Goal: Task Accomplishment & Management: Use online tool/utility

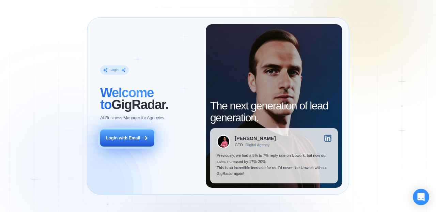
click at [133, 140] on div "Login with Email" at bounding box center [123, 138] width 34 height 6
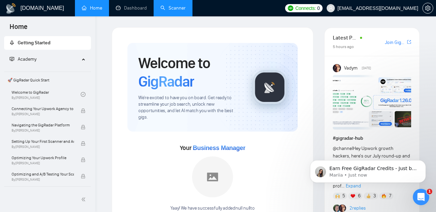
click at [181, 6] on link "Scanner" at bounding box center [172, 8] width 25 height 6
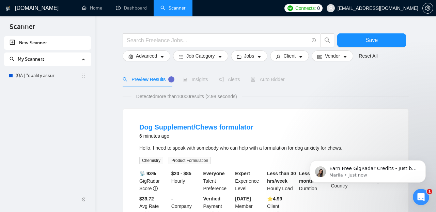
scroll to position [21, 0]
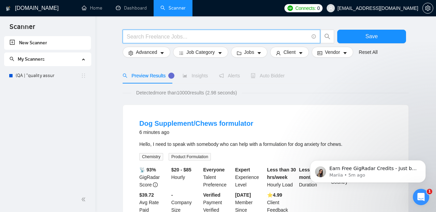
click at [141, 36] on input "text" at bounding box center [218, 36] width 182 height 9
paste input ""Playwright" | "Microsoft Playwright" | "Playwright automation" | "Playwright t…"
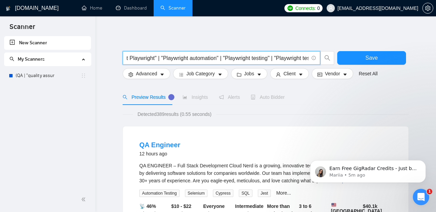
scroll to position [0, 60]
click at [190, 59] on input ""Playwright" | "Microsoft Playwright" | "Playwright automation" | "Playwright t…" at bounding box center [218, 58] width 182 height 9
type input ""Playwright" | "Microsoft Playwright" | "Playwright automation" | "Playwright t…"
click at [220, 74] on icon "caret-down" at bounding box center [220, 74] width 5 height 5
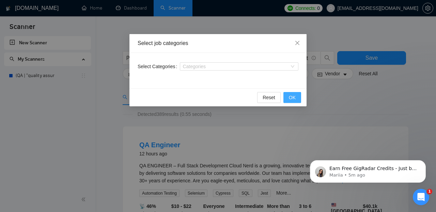
click at [295, 94] on span "OK" at bounding box center [292, 97] width 7 height 7
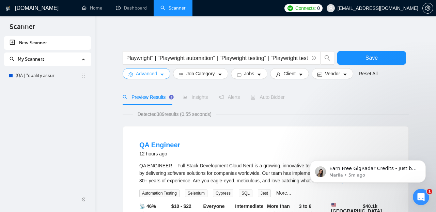
click at [159, 74] on button "Advanced" at bounding box center [147, 73] width 48 height 11
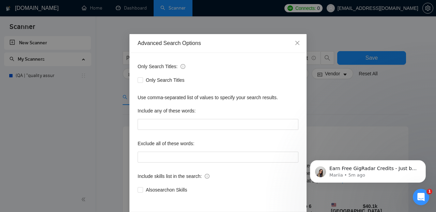
scroll to position [26, 0]
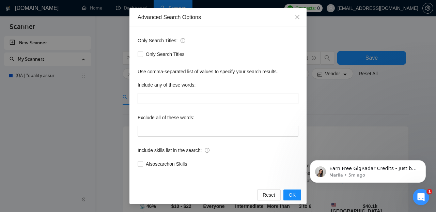
click at [292, 189] on div "Reset OK" at bounding box center [217, 195] width 177 height 18
click at [292, 195] on span "OK" at bounding box center [292, 194] width 7 height 7
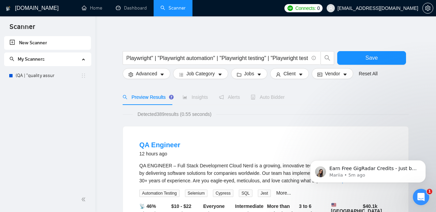
scroll to position [0, 0]
click at [300, 75] on button "Client" at bounding box center [289, 73] width 39 height 11
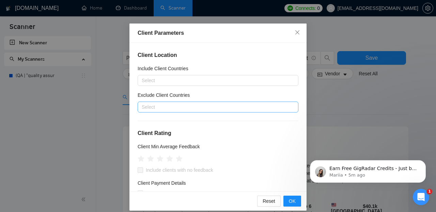
scroll to position [12, 0]
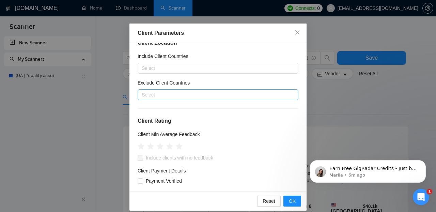
click at [203, 95] on div at bounding box center [214, 95] width 150 height 8
click at [299, 31] on icon "close" at bounding box center [297, 32] width 4 height 4
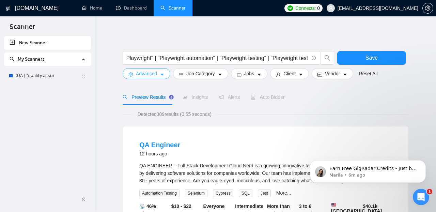
click at [160, 77] on button "Advanced" at bounding box center [147, 73] width 48 height 11
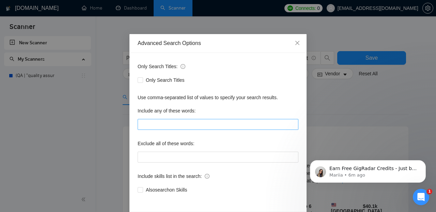
scroll to position [26, 0]
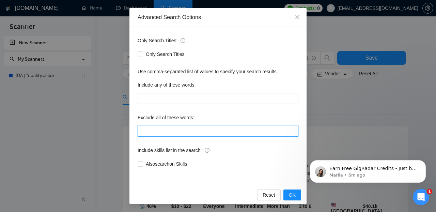
click at [176, 132] on input "text" at bounding box center [218, 131] width 161 height 11
paste input "theatre | theater | playwriting | playwrighting | screenplay | "script writer" …"
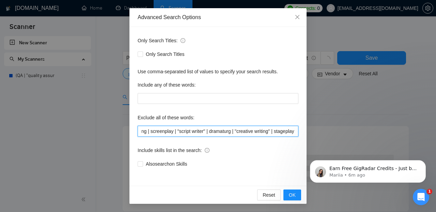
scroll to position [0, 99]
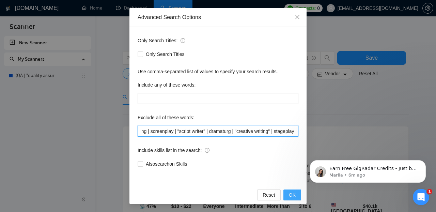
type input "theatre | theater | playwriting | playwrighting | screenplay | "script writer" …"
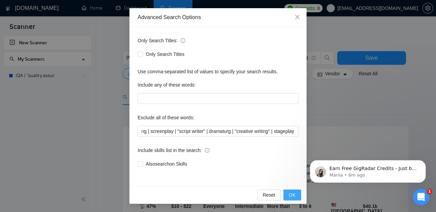
click at [291, 194] on span "OK" at bounding box center [292, 194] width 7 height 7
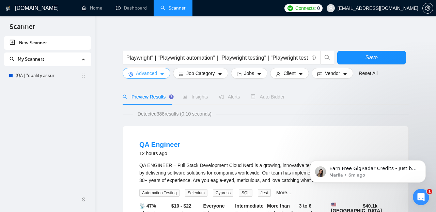
scroll to position [0, 0]
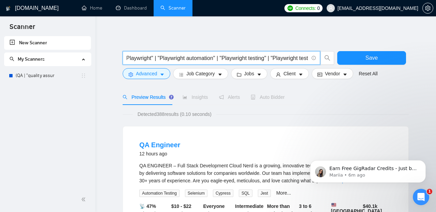
click at [225, 61] on input ""Playwright" | "Microsoft Playwright" | "Playwright automation" | "Playwright t…" at bounding box center [218, 58] width 182 height 9
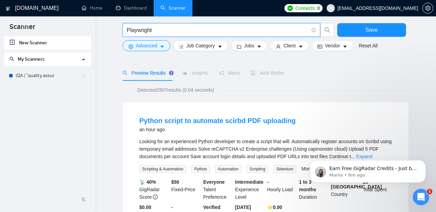
scroll to position [49, 0]
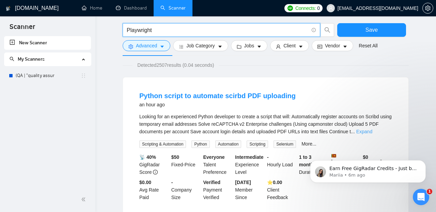
click at [372, 131] on link "Expand" at bounding box center [364, 131] width 16 height 5
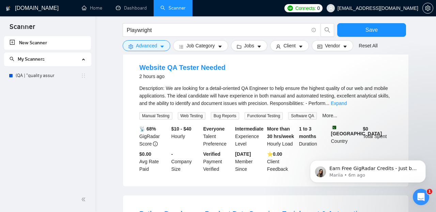
scroll to position [246, 0]
click at [347, 105] on link "Expand" at bounding box center [339, 102] width 16 height 5
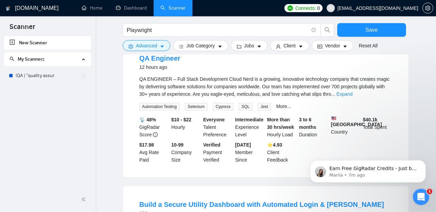
scroll to position [621, 0]
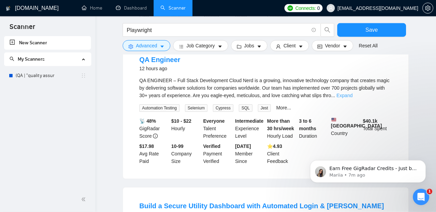
click at [352, 94] on link "Expand" at bounding box center [344, 95] width 16 height 5
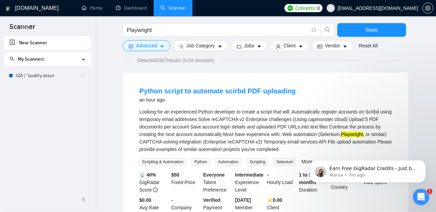
scroll to position [0, 0]
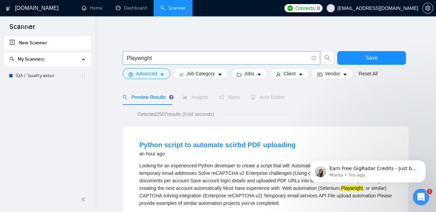
click at [178, 59] on input "Playwright" at bounding box center [218, 58] width 182 height 9
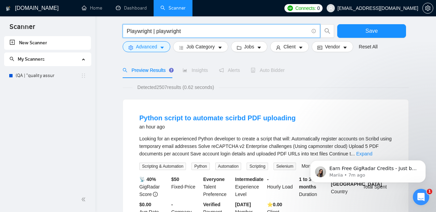
scroll to position [29, 0]
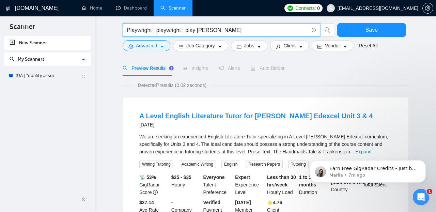
click at [184, 31] on input "Playwright | playwright | play [PERSON_NAME]" at bounding box center [218, 30] width 182 height 9
drag, startPoint x: 187, startPoint y: 31, endPoint x: 221, endPoint y: 31, distance: 33.7
click at [221, 31] on input "Playwright | playwright | play [PERSON_NAME]" at bounding box center [218, 30] width 182 height 9
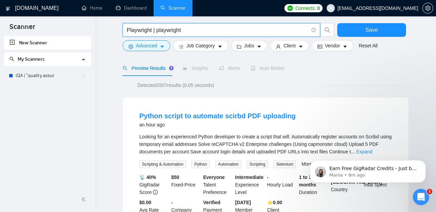
click at [205, 31] on input "Playwright | playwright" at bounding box center [218, 30] width 182 height 9
click at [197, 29] on input "Playwright | playwright" at bounding box center [218, 30] width 182 height 9
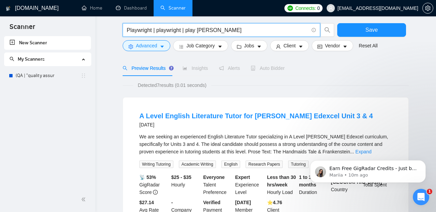
click at [216, 29] on input "Playwright | playwright | play [PERSON_NAME]" at bounding box center [218, 30] width 182 height 9
drag, startPoint x: 188, startPoint y: 31, endPoint x: 225, endPoint y: 29, distance: 37.5
click at [225, 29] on input "Playwright | playwright | play [PERSON_NAME]" at bounding box center [218, 30] width 182 height 9
paste input ""Microsoft Playwright""
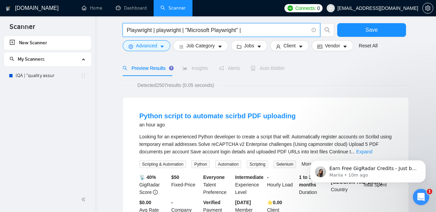
type input "Playwright | playwright | "Microsoft Playwright" |"
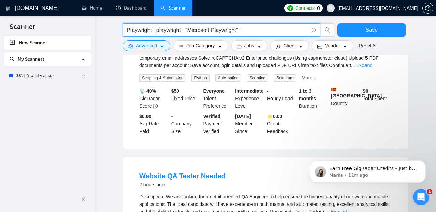
scroll to position [0, 0]
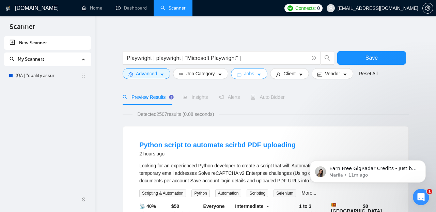
click at [259, 75] on button "Jobs" at bounding box center [249, 73] width 37 height 11
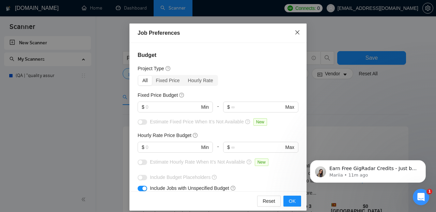
click at [298, 30] on icon "close" at bounding box center [296, 32] width 5 height 5
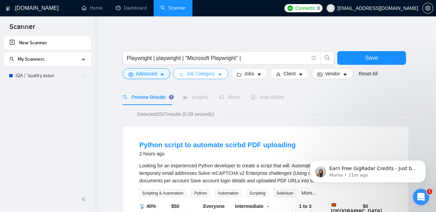
click at [220, 76] on icon "caret-down" at bounding box center [220, 74] width 5 height 5
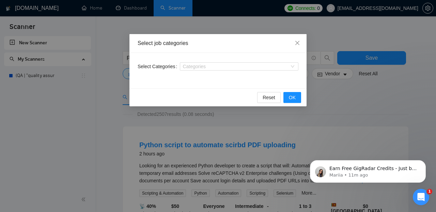
click at [328, 89] on div "Select job categories Select Categories Categories Reset OK" at bounding box center [218, 106] width 436 height 212
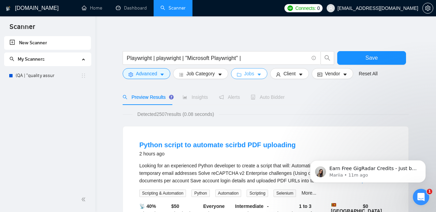
click at [257, 75] on button "Jobs" at bounding box center [249, 73] width 37 height 11
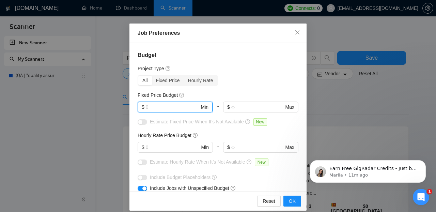
click at [186, 108] on input "text" at bounding box center [173, 106] width 54 height 7
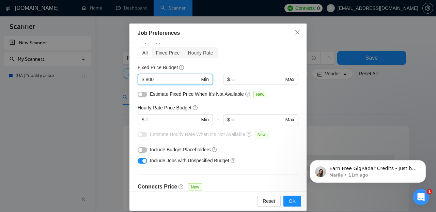
scroll to position [28, 0]
type input "800"
click at [293, 200] on span "OK" at bounding box center [292, 200] width 7 height 7
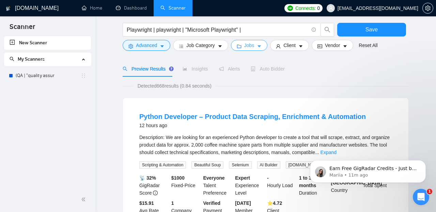
scroll to position [6, 0]
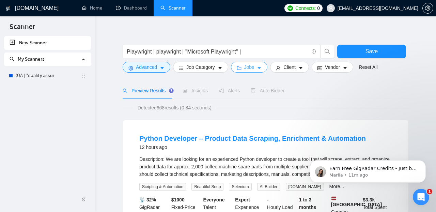
click at [261, 68] on icon "caret-down" at bounding box center [259, 68] width 5 height 5
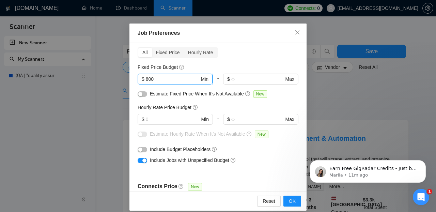
click at [175, 83] on input "800" at bounding box center [173, 78] width 54 height 7
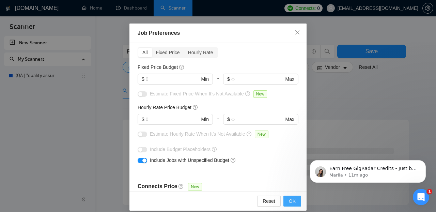
click at [292, 202] on span "OK" at bounding box center [292, 200] width 7 height 7
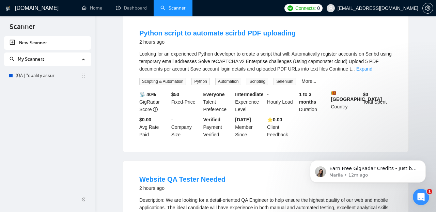
scroll to position [0, 0]
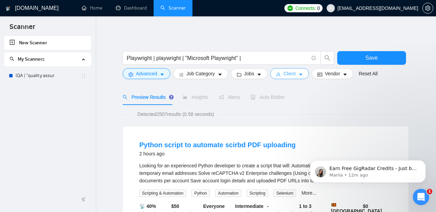
click at [289, 74] on span "Client" at bounding box center [289, 73] width 12 height 7
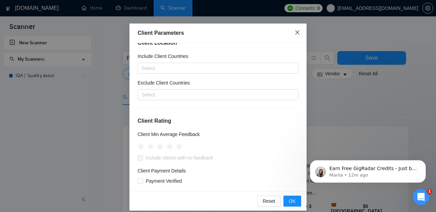
click at [297, 29] on span "Close" at bounding box center [297, 32] width 18 height 18
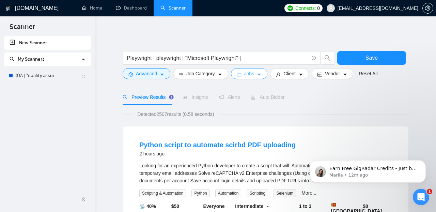
click at [264, 74] on button "Jobs" at bounding box center [249, 73] width 37 height 11
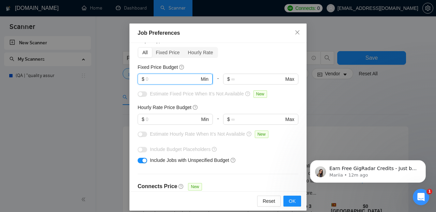
click at [174, 83] on input "text" at bounding box center [173, 78] width 54 height 7
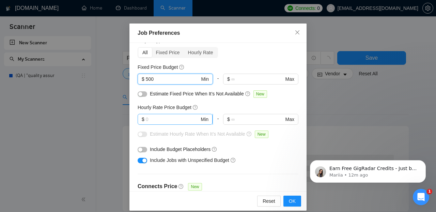
type input "500"
click at [178, 123] on input "text" at bounding box center [173, 118] width 54 height 7
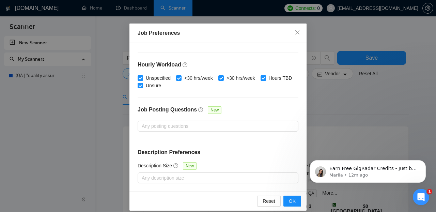
scroll to position [7, 0]
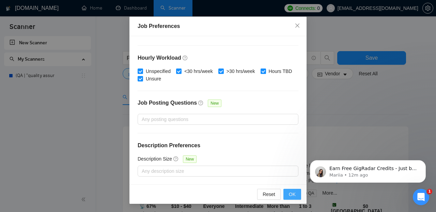
type input "10"
click at [292, 191] on span "OK" at bounding box center [292, 193] width 7 height 7
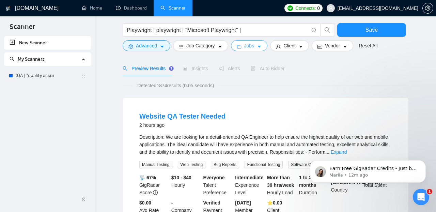
scroll to position [28, 0]
click at [295, 46] on span "Client" at bounding box center [289, 45] width 12 height 7
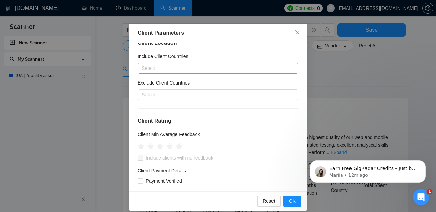
click at [182, 72] on div at bounding box center [214, 68] width 150 height 8
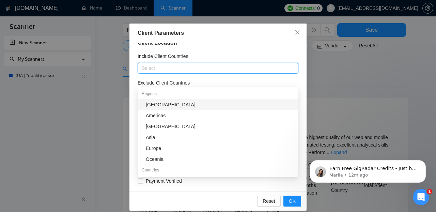
click at [217, 47] on h4 "Client Location" at bounding box center [218, 43] width 161 height 8
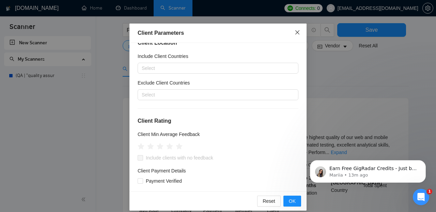
click at [298, 35] on icon "close" at bounding box center [296, 32] width 5 height 5
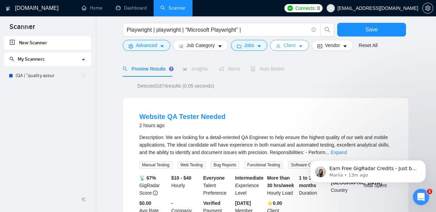
scroll to position [0, 0]
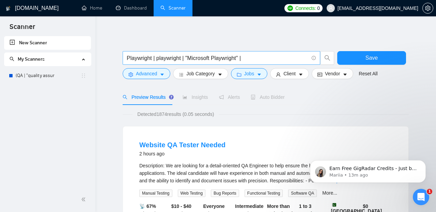
click at [254, 57] on input "Playwright | playwright | "Microsoft Playwright" |" at bounding box center [218, 58] width 182 height 9
paste input ""test automation" | Playwright "automated testing" | Playwright E2E | Playwrigh…"
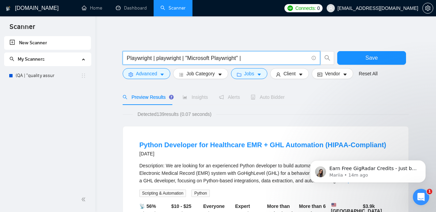
scroll to position [3, 0]
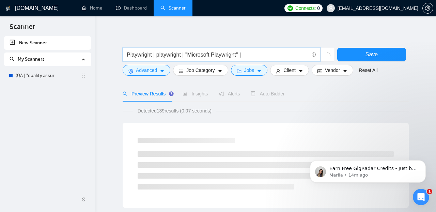
click at [258, 56] on input "Playwright | playwright | "Microsoft Playwright" |" at bounding box center [218, 54] width 182 height 9
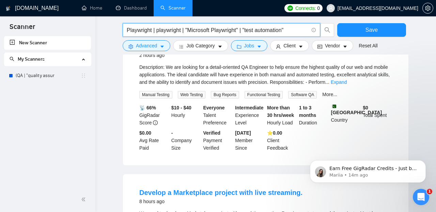
scroll to position [103, 0]
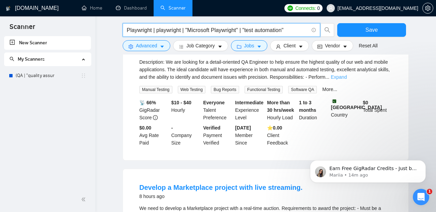
click at [347, 78] on link "Expand" at bounding box center [339, 76] width 16 height 5
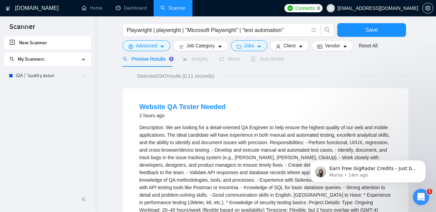
scroll to position [0, 0]
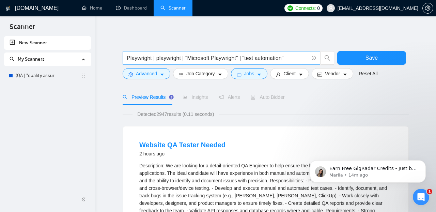
click at [295, 59] on input "Playwright | playwright | "Microsoft Playwright" | "test automation"" at bounding box center [218, 58] width 182 height 9
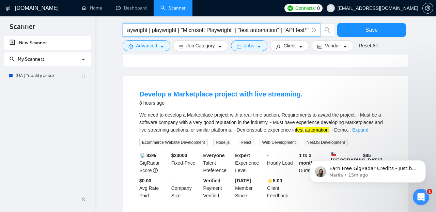
scroll to position [209, 0]
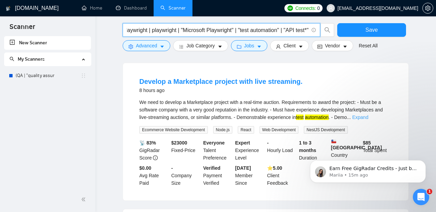
click at [368, 115] on link "Expand" at bounding box center [360, 116] width 16 height 5
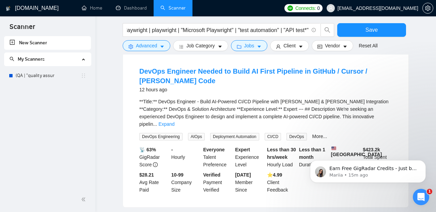
scroll to position [587, 0]
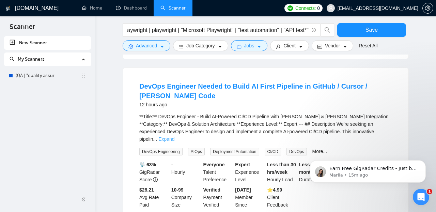
click at [174, 139] on link "Expand" at bounding box center [166, 138] width 16 height 5
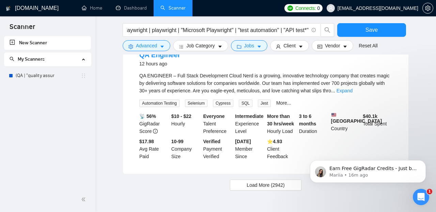
scroll to position [917, 0]
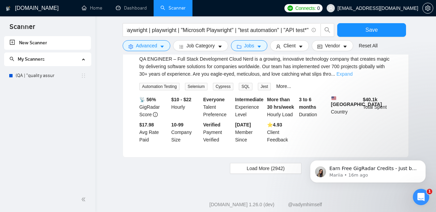
click at [352, 77] on link "Expand" at bounding box center [344, 73] width 16 height 5
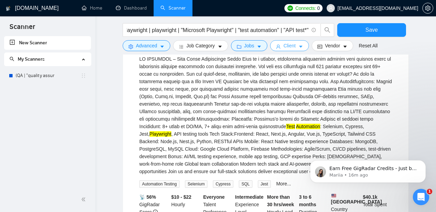
scroll to position [917, 0]
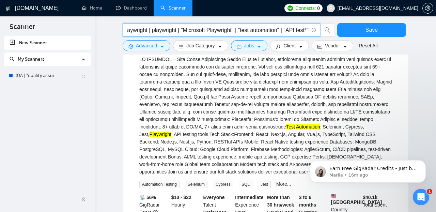
drag, startPoint x: 236, startPoint y: 29, endPoint x: 340, endPoint y: 35, distance: 104.6
click at [308, 34] on input "Playwright | playwright | "Microsoft Playwright" | "test automation" | "API tes…" at bounding box center [218, 30] width 182 height 9
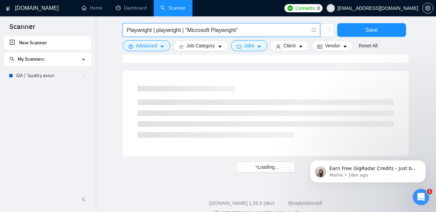
scroll to position [0, 0]
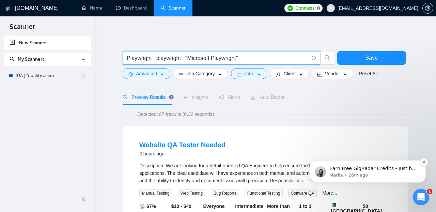
type input "Playwright | playwright | "Microsoft Playwright""
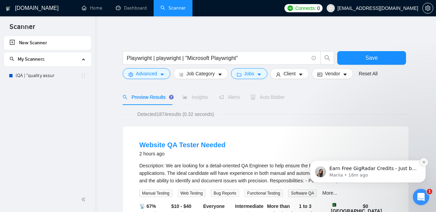
click at [423, 162] on icon "Dismiss notification" at bounding box center [423, 162] width 2 height 2
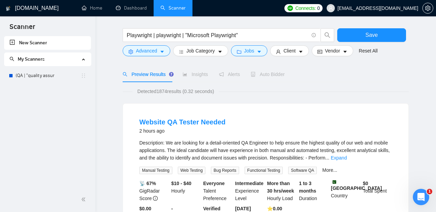
scroll to position [30, 0]
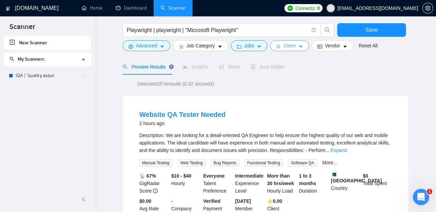
click at [292, 48] on span "Client" at bounding box center [289, 45] width 12 height 7
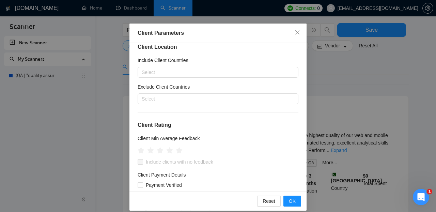
scroll to position [7, 0]
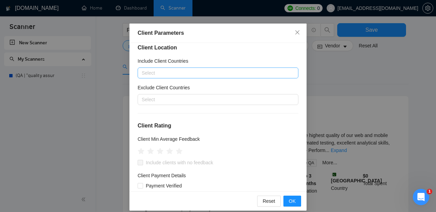
click at [182, 73] on div at bounding box center [214, 73] width 150 height 8
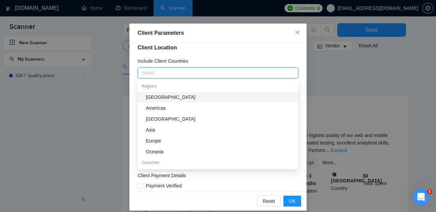
paste input "[GEOGRAPHIC_DATA], [GEOGRAPHIC_DATA], [GEOGRAPHIC_DATA], [GEOGRAPHIC_DATA], [GE…"
type input "[GEOGRAPHIC_DATA], [GEOGRAPHIC_DATA], [GEOGRAPHIC_DATA], [GEOGRAPHIC_DATA], [GE…"
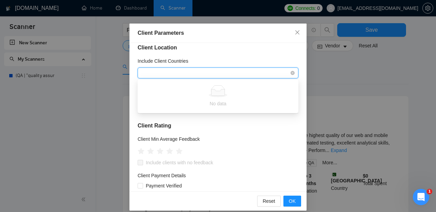
scroll to position [0, 0]
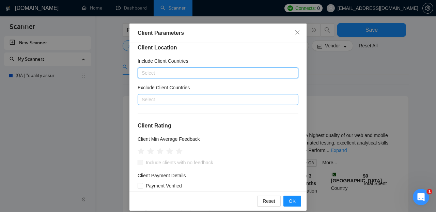
click at [216, 102] on div at bounding box center [214, 99] width 150 height 8
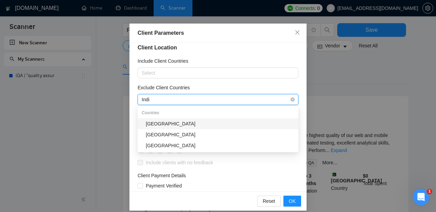
type input "[GEOGRAPHIC_DATA]"
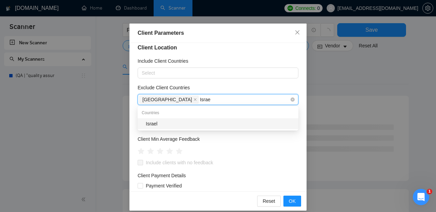
type input "Israel"
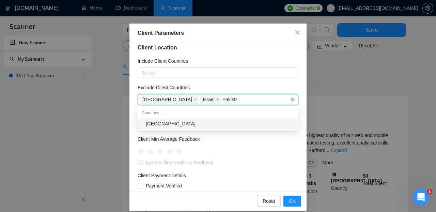
type input "[GEOGRAPHIC_DATA]"
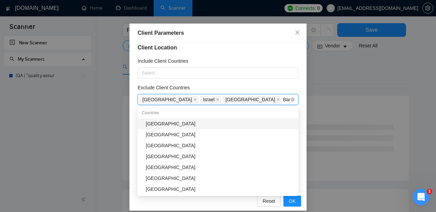
type input "Bang"
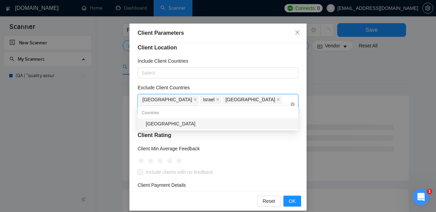
type input "[GEOGRAPHIC_DATA]"
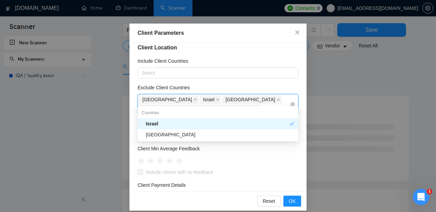
type input "Sri"
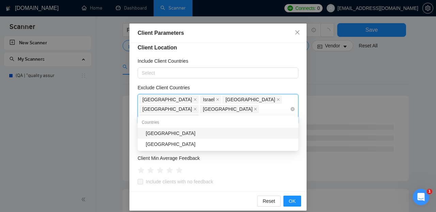
type input "[GEOGRAPHIC_DATA]"
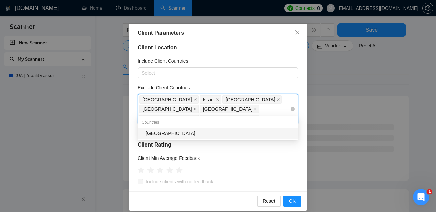
type input "[GEOGRAPHIC_DATA]"
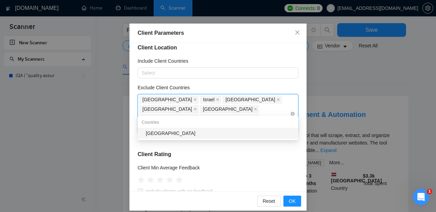
type input "Cypr"
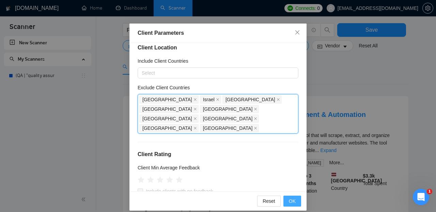
click at [290, 198] on span "OK" at bounding box center [292, 200] width 7 height 7
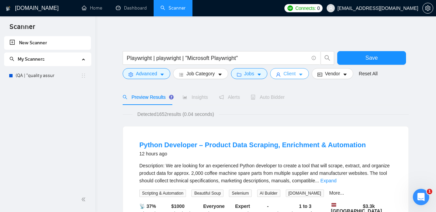
click at [303, 74] on icon "caret-down" at bounding box center [300, 74] width 5 height 5
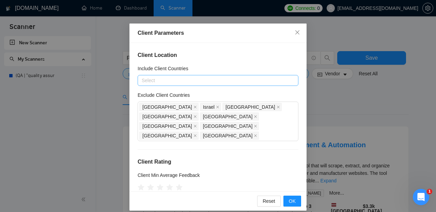
click at [201, 79] on div at bounding box center [214, 80] width 150 height 8
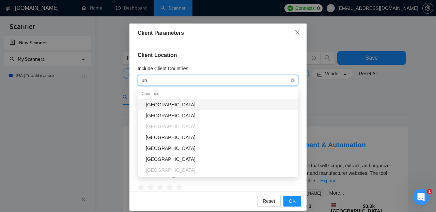
type input "uni"
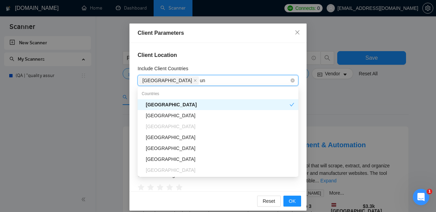
type input "uni"
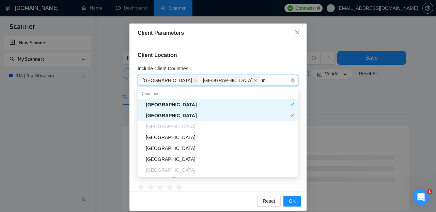
type input "uni"
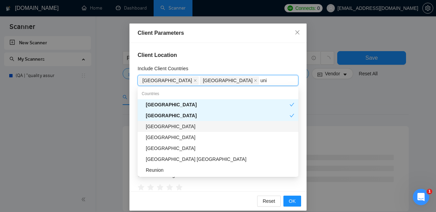
click at [164, 126] on div "[GEOGRAPHIC_DATA]" at bounding box center [220, 126] width 148 height 7
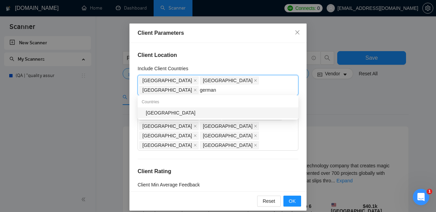
type input "[GEOGRAPHIC_DATA]"
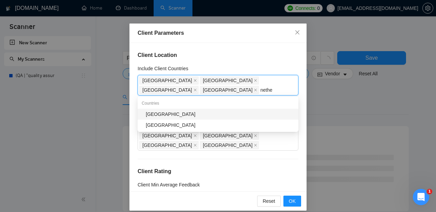
type input "nether"
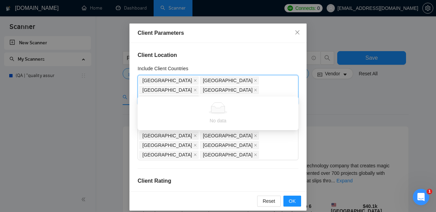
type input "swit"
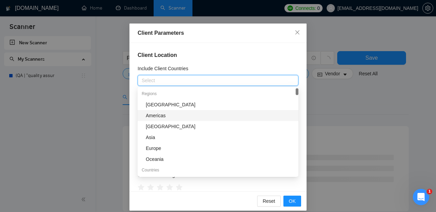
click at [171, 118] on div "Americas" at bounding box center [220, 115] width 148 height 7
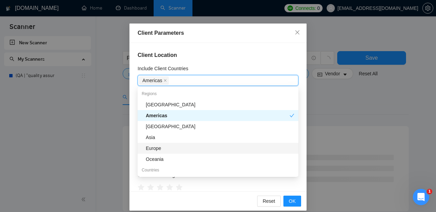
click at [166, 151] on div "Europe" at bounding box center [220, 147] width 148 height 7
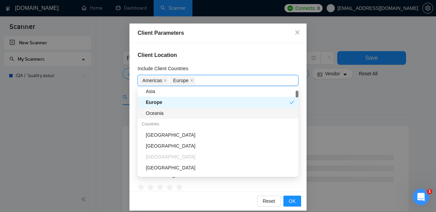
scroll to position [1, 0]
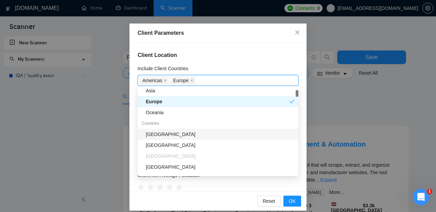
click at [165, 136] on div "[GEOGRAPHIC_DATA]" at bounding box center [220, 133] width 148 height 7
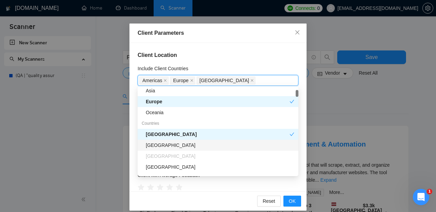
click at [167, 144] on div "[GEOGRAPHIC_DATA]" at bounding box center [220, 144] width 148 height 7
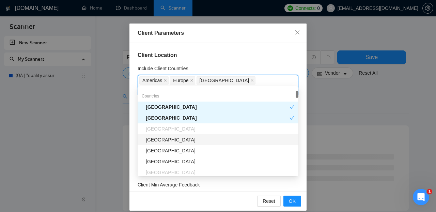
scroll to position [1, 0]
click at [165, 139] on div "[GEOGRAPHIC_DATA]" at bounding box center [220, 138] width 148 height 7
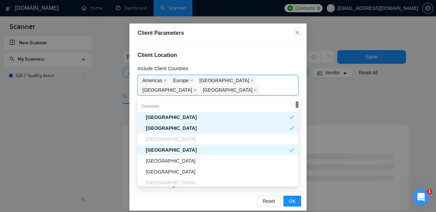
scroll to position [73, 0]
click at [163, 160] on div "[GEOGRAPHIC_DATA]" at bounding box center [220, 160] width 148 height 7
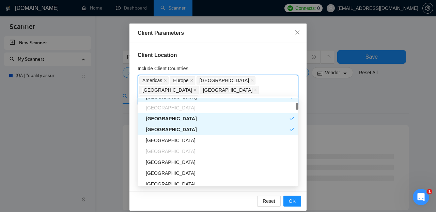
scroll to position [108, 0]
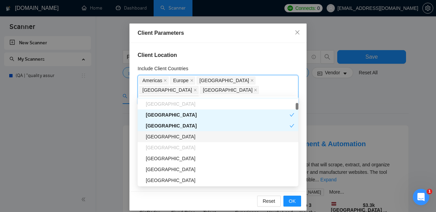
click at [164, 136] on div "[GEOGRAPHIC_DATA]" at bounding box center [220, 136] width 148 height 7
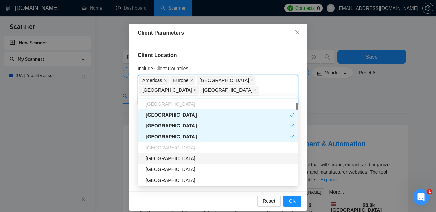
click at [176, 159] on div "[GEOGRAPHIC_DATA]" at bounding box center [220, 158] width 148 height 7
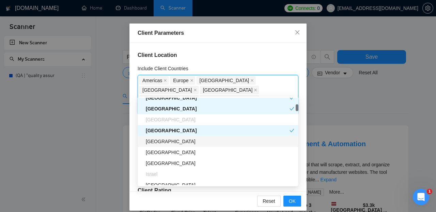
click at [166, 141] on div "[GEOGRAPHIC_DATA]" at bounding box center [220, 141] width 148 height 7
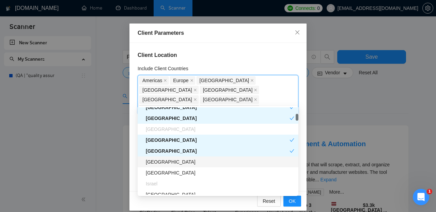
click at [165, 163] on div "[GEOGRAPHIC_DATA]" at bounding box center [220, 161] width 148 height 7
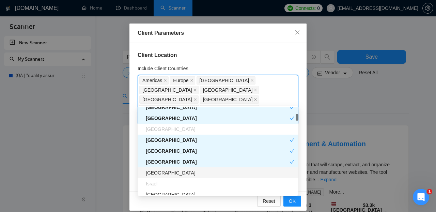
click at [159, 173] on div "[GEOGRAPHIC_DATA]" at bounding box center [220, 172] width 148 height 7
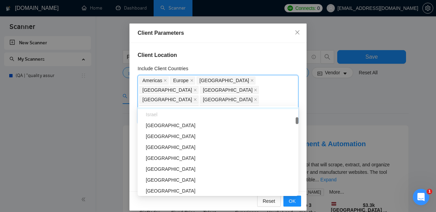
scroll to position [207, 0]
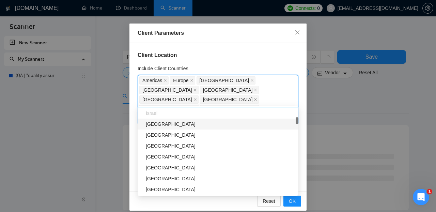
click at [161, 123] on div "[GEOGRAPHIC_DATA]" at bounding box center [220, 123] width 148 height 7
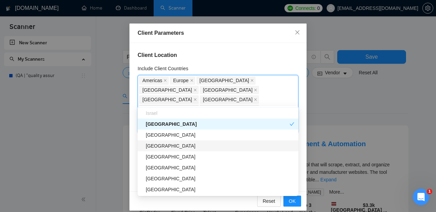
click at [172, 145] on div "[GEOGRAPHIC_DATA]" at bounding box center [220, 145] width 148 height 7
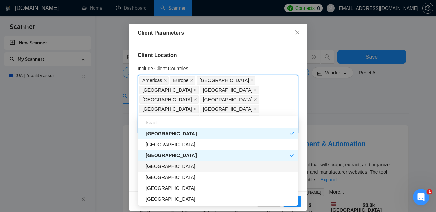
click at [168, 171] on div "[GEOGRAPHIC_DATA]" at bounding box center [218, 166] width 161 height 11
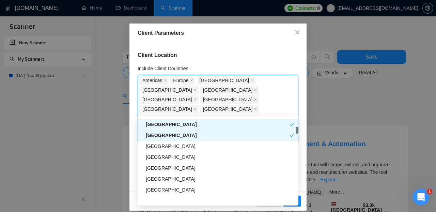
scroll to position [239, 0]
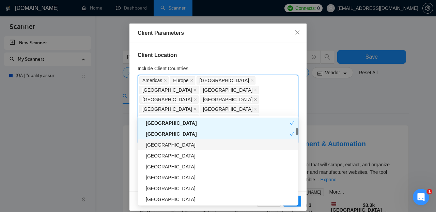
click at [162, 147] on div "[GEOGRAPHIC_DATA]" at bounding box center [220, 144] width 148 height 7
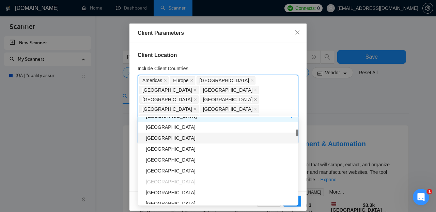
scroll to position [268, 0]
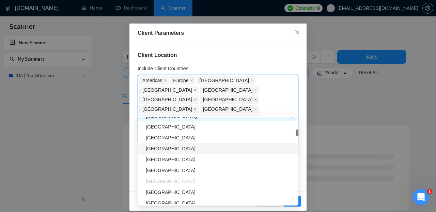
click at [161, 147] on div "[GEOGRAPHIC_DATA]" at bounding box center [220, 148] width 148 height 7
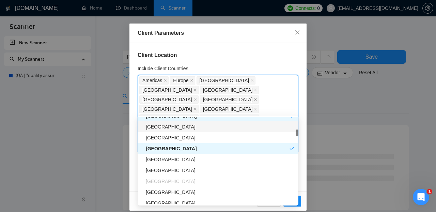
click at [160, 126] on div "[GEOGRAPHIC_DATA]" at bounding box center [220, 126] width 148 height 7
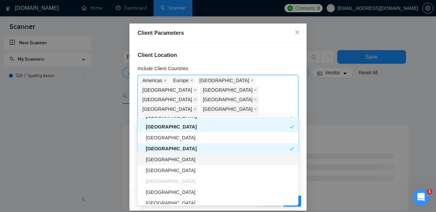
click at [167, 159] on div "[GEOGRAPHIC_DATA]" at bounding box center [220, 159] width 148 height 7
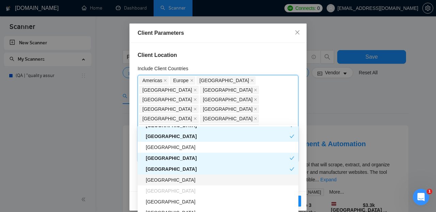
click at [164, 179] on div "[GEOGRAPHIC_DATA]" at bounding box center [220, 179] width 148 height 7
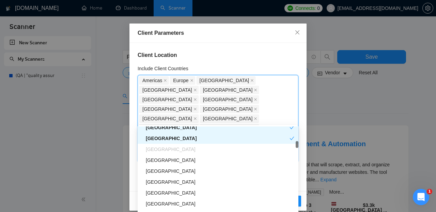
scroll to position [310, 0]
click at [163, 159] on div "[GEOGRAPHIC_DATA]" at bounding box center [220, 159] width 148 height 7
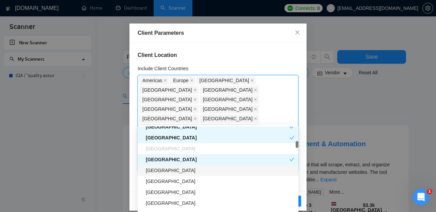
click at [163, 168] on div "[GEOGRAPHIC_DATA]" at bounding box center [220, 169] width 148 height 7
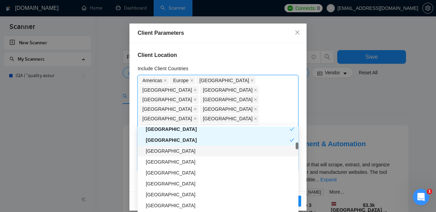
scroll to position [344, 0]
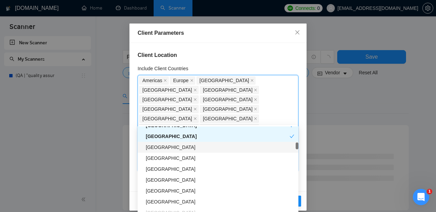
click at [166, 147] on div "[GEOGRAPHIC_DATA]" at bounding box center [220, 146] width 148 height 7
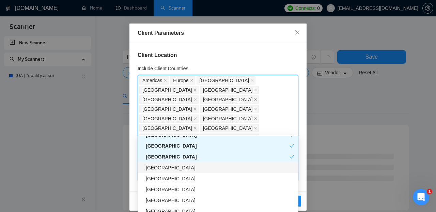
click at [165, 169] on div "[GEOGRAPHIC_DATA]" at bounding box center [220, 167] width 148 height 7
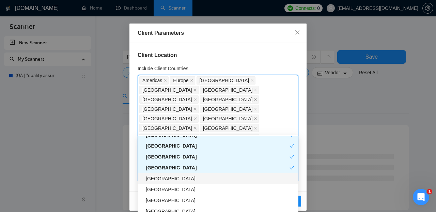
click at [165, 180] on div "[GEOGRAPHIC_DATA]" at bounding box center [220, 178] width 148 height 7
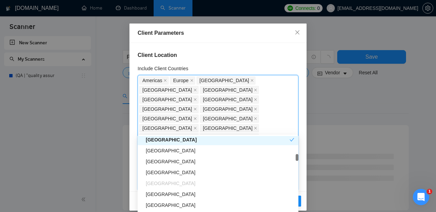
scroll to position [387, 0]
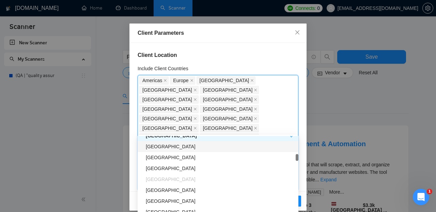
click at [159, 146] on div "[GEOGRAPHIC_DATA]" at bounding box center [220, 146] width 148 height 7
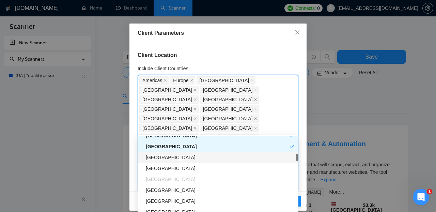
click at [164, 158] on div "[GEOGRAPHIC_DATA]" at bounding box center [220, 157] width 148 height 7
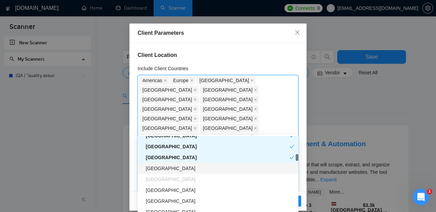
click at [164, 168] on div "[GEOGRAPHIC_DATA]" at bounding box center [220, 167] width 148 height 7
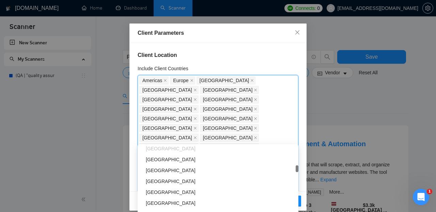
scroll to position [429, 0]
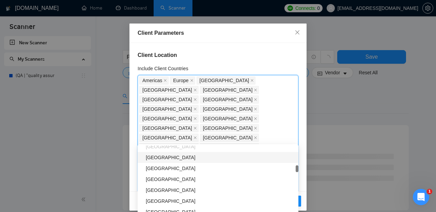
click at [160, 156] on div "[GEOGRAPHIC_DATA]" at bounding box center [220, 157] width 148 height 7
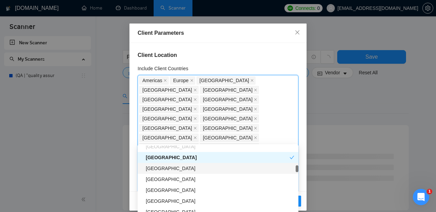
click at [160, 170] on div "[GEOGRAPHIC_DATA]" at bounding box center [220, 167] width 148 height 7
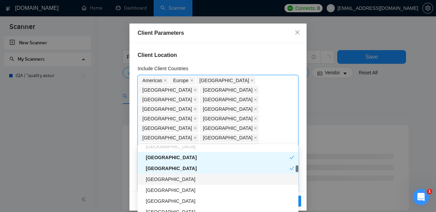
click at [161, 181] on div "[GEOGRAPHIC_DATA]" at bounding box center [220, 178] width 148 height 7
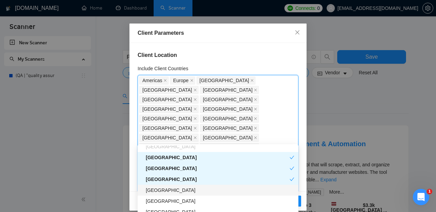
click at [160, 192] on div "[GEOGRAPHIC_DATA]" at bounding box center [220, 189] width 148 height 7
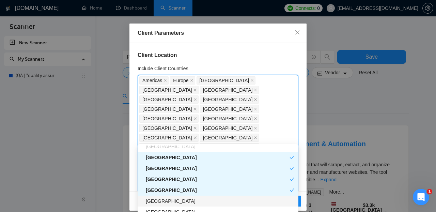
click at [160, 199] on div "[GEOGRAPHIC_DATA]" at bounding box center [220, 200] width 148 height 7
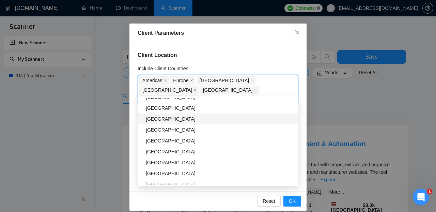
scroll to position [475, 0]
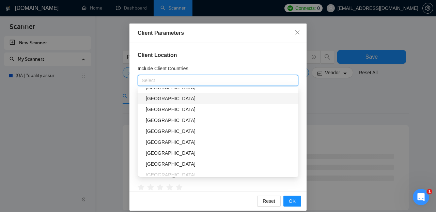
click at [222, 43] on div "Client Parameters" at bounding box center [217, 32] width 177 height 19
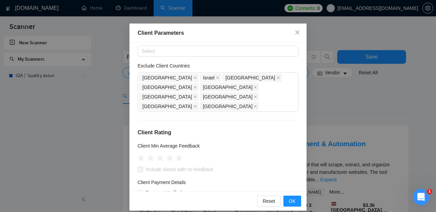
scroll to position [31, 0]
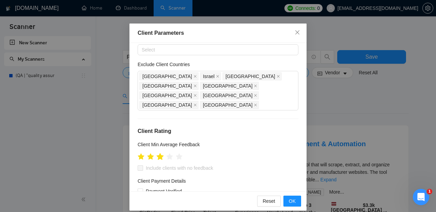
click at [162, 153] on icon "star" at bounding box center [159, 156] width 7 height 7
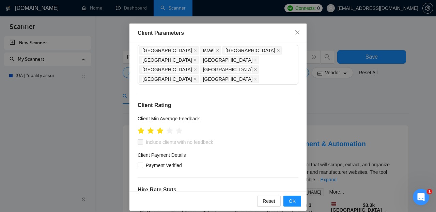
scroll to position [62, 0]
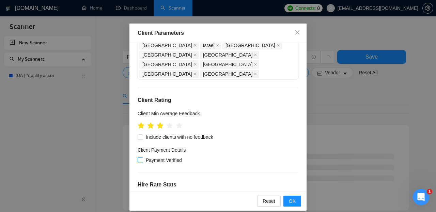
click at [174, 156] on span "Payment Verified" at bounding box center [164, 159] width 42 height 7
click at [142, 157] on input "Payment Verified" at bounding box center [140, 159] width 5 height 5
checkbox input "true"
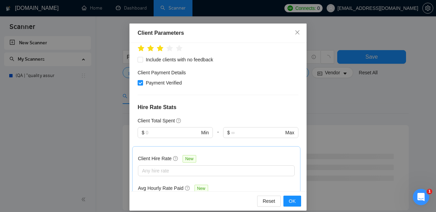
scroll to position [142, 0]
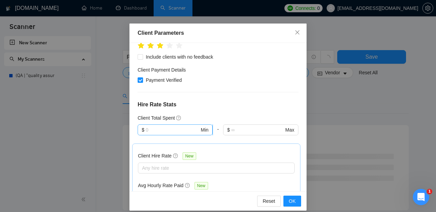
click at [181, 126] on input "text" at bounding box center [173, 129] width 54 height 7
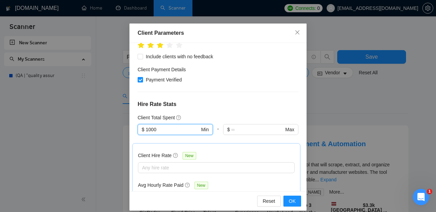
scroll to position [80, 0]
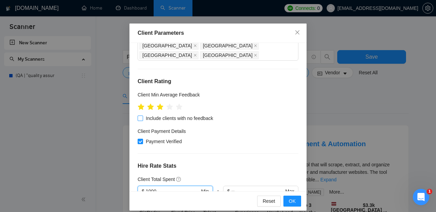
type input "1000"
click at [192, 114] on span "Include clients with no feedback" at bounding box center [179, 117] width 73 height 7
click at [142, 115] on input "Include clients with no feedback" at bounding box center [140, 117] width 5 height 5
checkbox input "true"
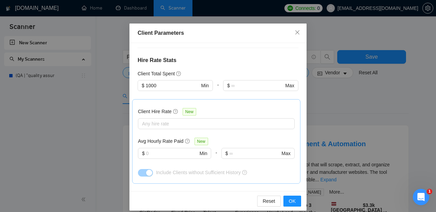
scroll to position [188, 0]
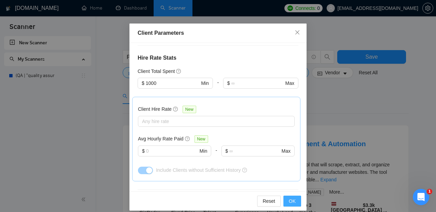
click at [295, 202] on span "OK" at bounding box center [292, 200] width 7 height 7
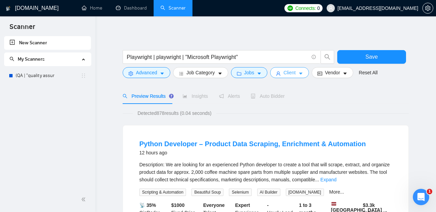
scroll to position [21, 0]
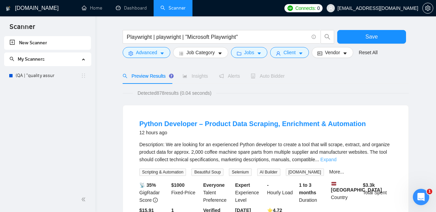
click at [336, 161] on link "Expand" at bounding box center [328, 159] width 16 height 5
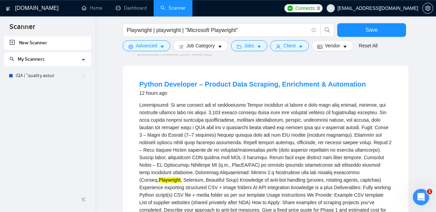
scroll to position [61, 0]
click at [302, 45] on icon "caret-down" at bounding box center [300, 46] width 5 height 5
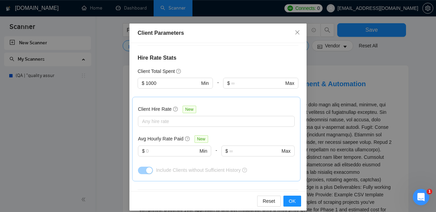
click at [289, 199] on span "OK" at bounding box center [292, 200] width 7 height 7
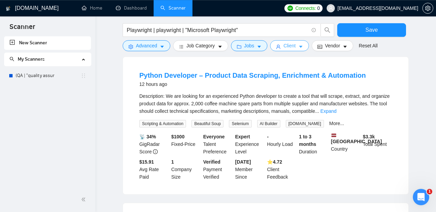
scroll to position [63, 0]
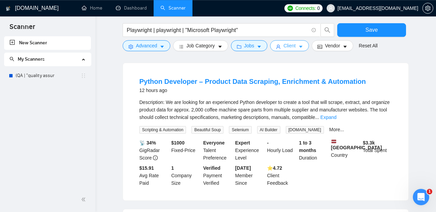
click at [303, 48] on icon "caret-down" at bounding box center [300, 46] width 5 height 5
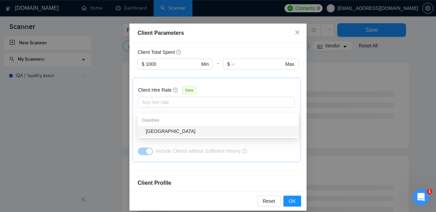
type input "[GEOGRAPHIC_DATA]"
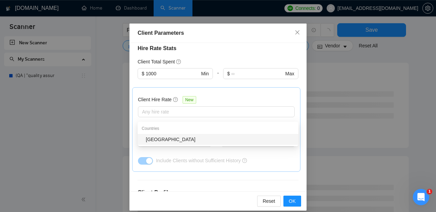
type input "[GEOGRAPHIC_DATA]"
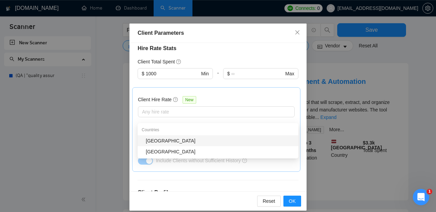
type input "[GEOGRAPHIC_DATA]"
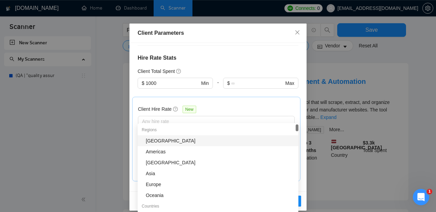
click at [263, 48] on div "Client Location Include Client Countries Select Exclude Client Countries [GEOGR…" at bounding box center [217, 117] width 177 height 148
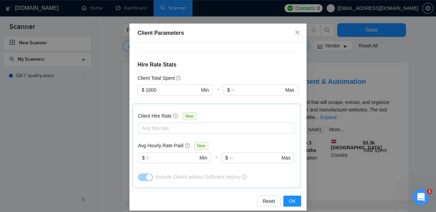
scroll to position [182, 0]
click at [194, 124] on div at bounding box center [213, 128] width 146 height 8
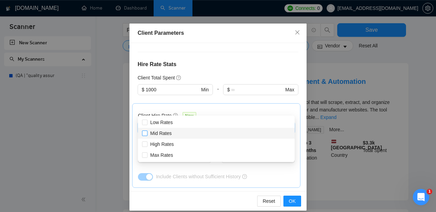
click at [166, 132] on span "Mid Rates" at bounding box center [160, 132] width 21 height 5
click at [147, 132] on input "Mid Rates" at bounding box center [144, 132] width 5 height 5
checkbox input "true"
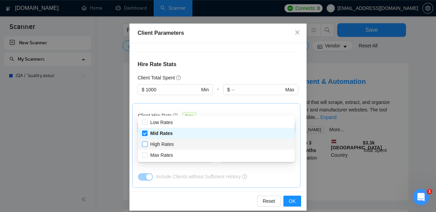
click at [167, 145] on span "High Rates" at bounding box center [161, 143] width 23 height 5
click at [147, 145] on input "High Rates" at bounding box center [144, 143] width 5 height 5
checkbox input "true"
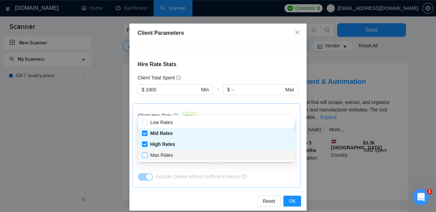
click at [167, 154] on span "Max Rates" at bounding box center [161, 154] width 23 height 5
click at [147, 154] on input "Max Rates" at bounding box center [144, 154] width 5 height 5
checkbox input "true"
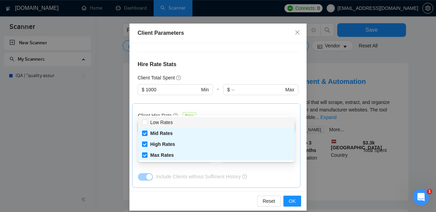
click at [229, 95] on div at bounding box center [260, 99] width 75 height 8
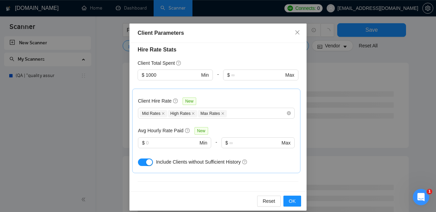
scroll to position [202, 0]
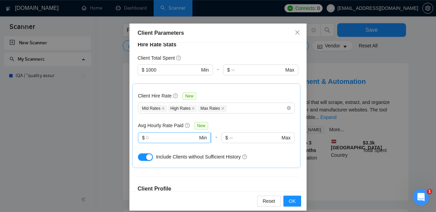
click at [173, 134] on input "text" at bounding box center [172, 137] width 52 height 7
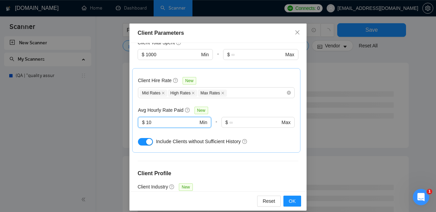
scroll to position [221, 0]
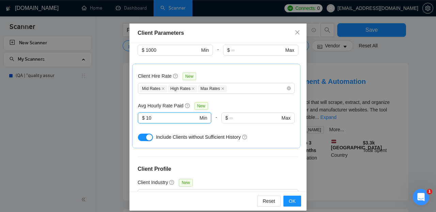
type input "10"
click at [142, 133] on button "button" at bounding box center [145, 136] width 15 height 7
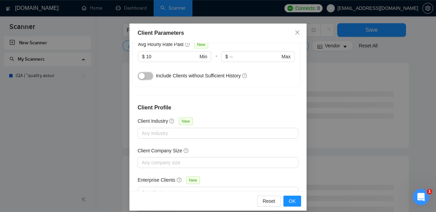
scroll to position [286, 0]
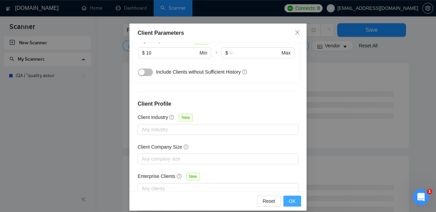
click at [295, 203] on span "OK" at bounding box center [292, 200] width 7 height 7
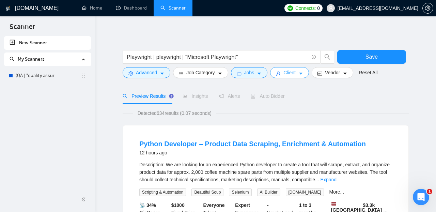
scroll to position [0, 0]
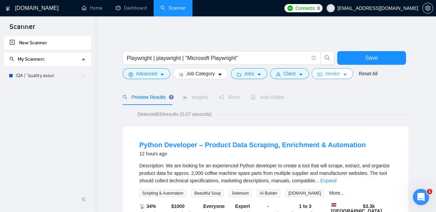
click at [340, 75] on span "Vendor" at bounding box center [332, 73] width 15 height 7
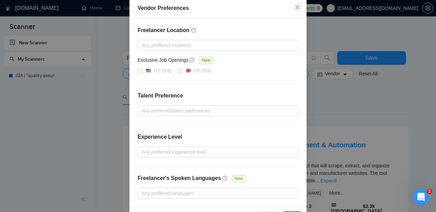
scroll to position [36, 0]
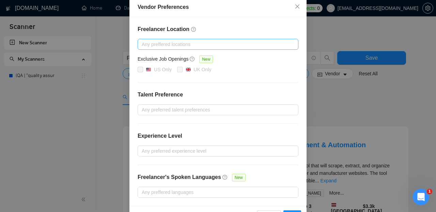
click at [183, 42] on div at bounding box center [214, 44] width 150 height 8
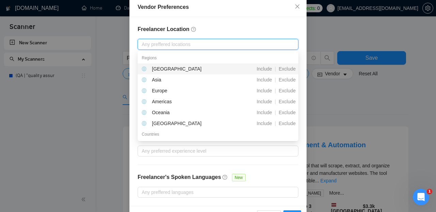
click at [210, 21] on div "Freelancer Location Any preffered locations Exclusive Job Openings New US Only …" at bounding box center [217, 111] width 177 height 189
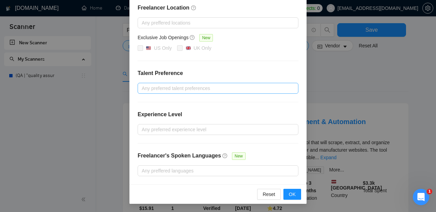
scroll to position [29, 0]
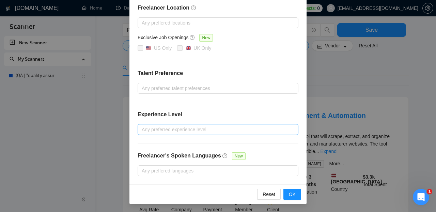
click at [204, 132] on div at bounding box center [214, 129] width 150 height 8
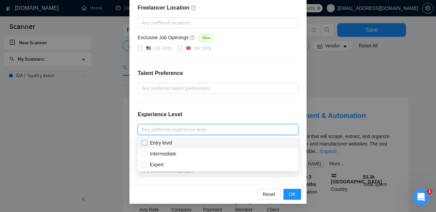
click at [159, 144] on span "Entry level" at bounding box center [161, 142] width 22 height 5
click at [146, 144] on input "Entry level" at bounding box center [144, 142] width 5 height 5
checkbox input "true"
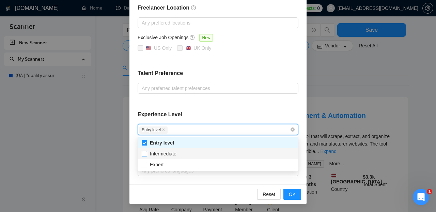
click at [159, 153] on span "Intermediate" at bounding box center [163, 153] width 27 height 5
click at [146, 153] on input "Intermediate" at bounding box center [144, 153] width 5 height 5
checkbox input "true"
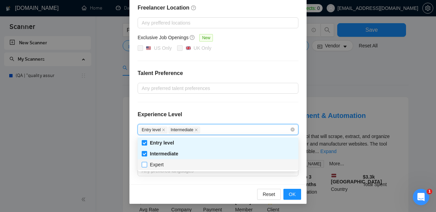
click at [159, 162] on span "Expert" at bounding box center [157, 164] width 14 height 5
click at [146, 162] on input "Expert" at bounding box center [144, 164] width 5 height 5
checkbox input "true"
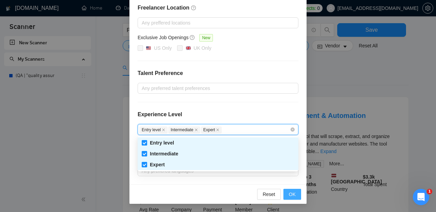
click at [293, 189] on button "OK" at bounding box center [292, 194] width 18 height 11
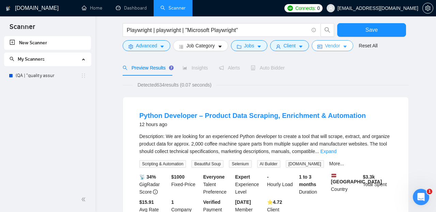
scroll to position [0, 0]
click at [303, 48] on icon "caret-down" at bounding box center [300, 46] width 5 height 5
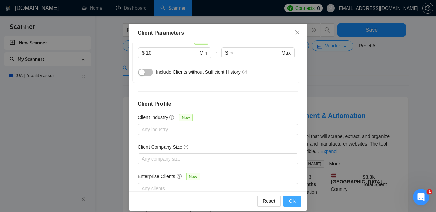
click at [288, 197] on button "OK" at bounding box center [292, 200] width 18 height 11
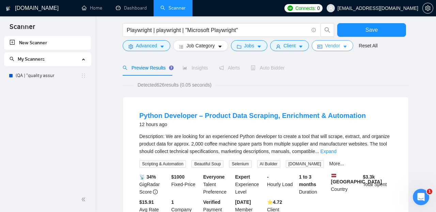
click at [336, 47] on span "Vendor" at bounding box center [332, 45] width 15 height 7
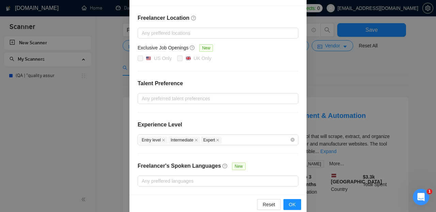
scroll to position [58, 0]
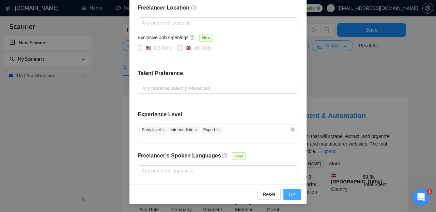
click at [293, 194] on span "OK" at bounding box center [292, 193] width 7 height 7
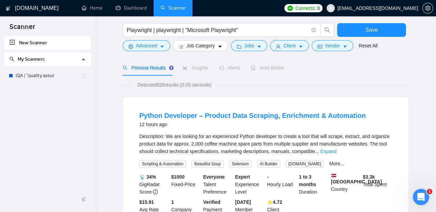
scroll to position [24, 0]
click at [199, 67] on span "Insights" at bounding box center [194, 67] width 25 height 5
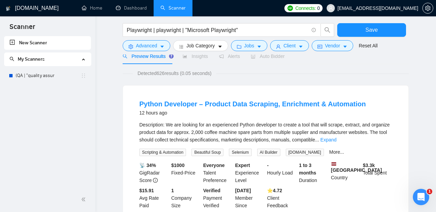
scroll to position [0, 0]
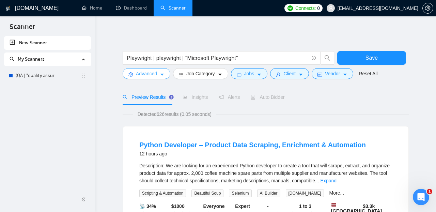
click at [166, 76] on button "Advanced" at bounding box center [147, 73] width 48 height 11
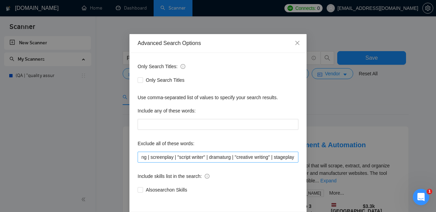
scroll to position [26, 0]
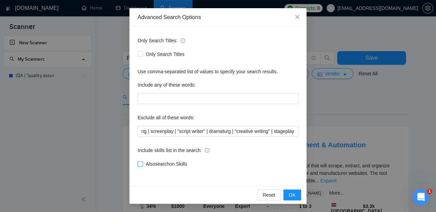
click at [155, 162] on span "Also search on Skills" at bounding box center [166, 163] width 47 height 7
click at [142, 162] on input "Also search on Skills" at bounding box center [140, 163] width 5 height 5
checkbox input "true"
click at [294, 196] on span "OK" at bounding box center [292, 194] width 7 height 7
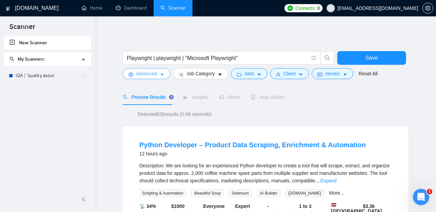
scroll to position [1, 0]
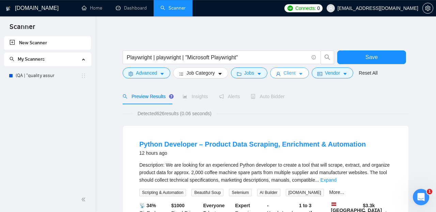
click at [302, 73] on icon "caret-down" at bounding box center [300, 74] width 3 height 2
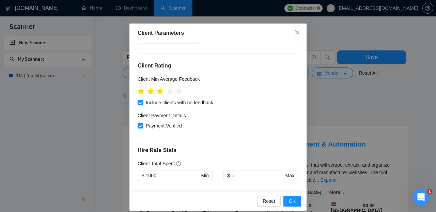
scroll to position [44, 0]
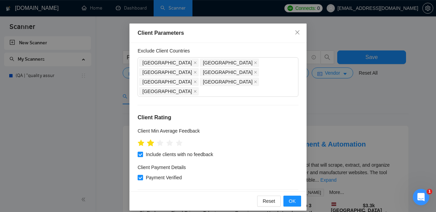
click at [153, 139] on icon "star" at bounding box center [150, 142] width 7 height 7
click at [296, 204] on button "OK" at bounding box center [292, 200] width 18 height 11
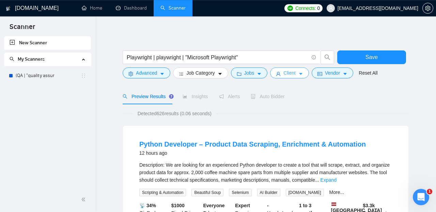
click at [295, 76] on span "Client" at bounding box center [289, 72] width 12 height 7
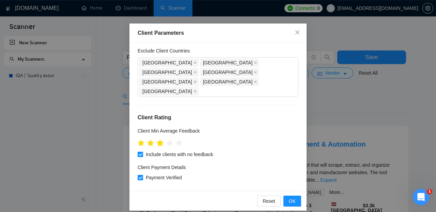
click at [163, 147] on icon "star" at bounding box center [159, 142] width 7 height 7
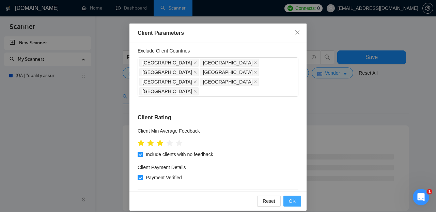
click at [289, 198] on button "OK" at bounding box center [292, 200] width 18 height 11
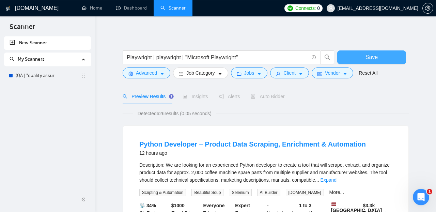
click at [365, 55] on button "Save" at bounding box center [371, 57] width 69 height 14
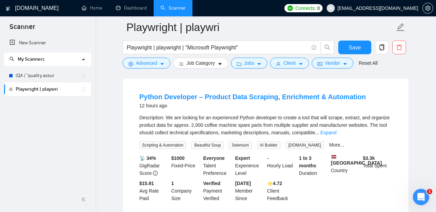
scroll to position [65, 0]
click at [160, 62] on button "Advanced" at bounding box center [147, 63] width 48 height 11
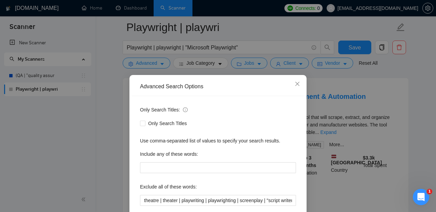
scroll to position [71, 0]
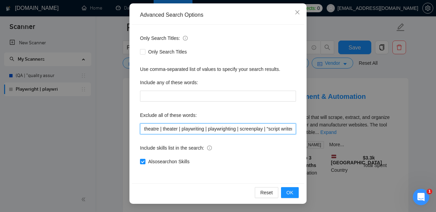
click at [240, 127] on input "theatre | theater | playwriting | playwrighting | screenplay | "script writer" …" at bounding box center [218, 128] width 156 height 11
click at [294, 129] on input "theatre | theater | playwriting | playwrighting | screenplay | "script writer" …" at bounding box center [218, 128] width 156 height 11
click at [197, 129] on input "theatre | theater | playwriting | playwrighting | screenplay | "script writer" …" at bounding box center [218, 128] width 156 height 11
drag, startPoint x: 197, startPoint y: 129, endPoint x: 167, endPoint y: 127, distance: 30.3
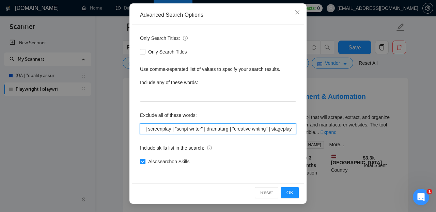
click at [167, 127] on input "theatre | theater | playwriting | playwrighting | screenplay | "script writer" …" at bounding box center [218, 128] width 156 height 11
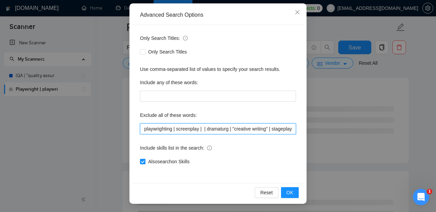
paste input ""web scraping""
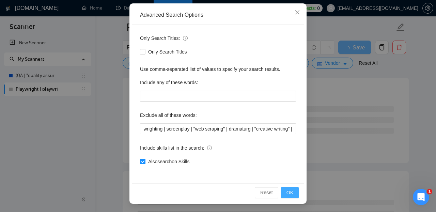
click at [291, 190] on span "OK" at bounding box center [289, 192] width 7 height 7
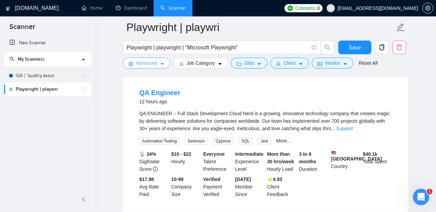
scroll to position [62, 0]
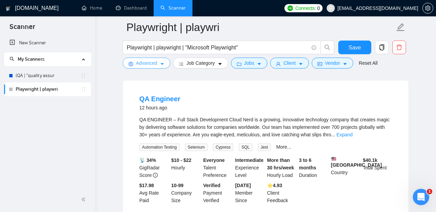
click at [157, 64] on span "Advanced" at bounding box center [146, 62] width 21 height 7
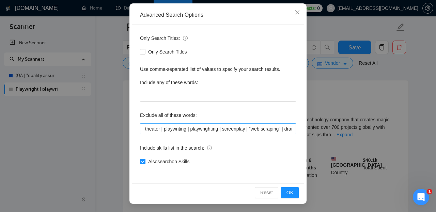
scroll to position [0, 18]
drag, startPoint x: 222, startPoint y: 129, endPoint x: 193, endPoint y: 130, distance: 29.3
click at [193, 130] on input "theatre | theater | playwriting | playwrighting | screenplay | "web scraping" |…" at bounding box center [218, 128] width 156 height 11
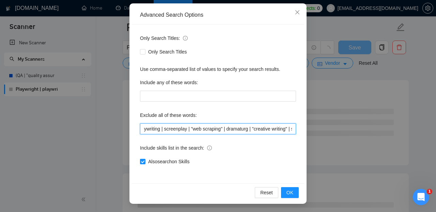
scroll to position [0, 49]
type input "theatre | theater | playwriting | screenplay | "web scraping" | dramaturg | "cr…"
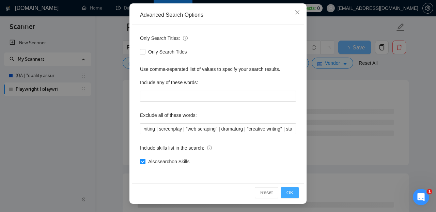
click at [291, 191] on span "OK" at bounding box center [289, 192] width 7 height 7
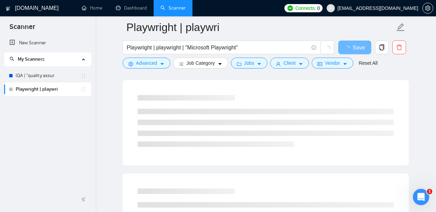
scroll to position [0, 0]
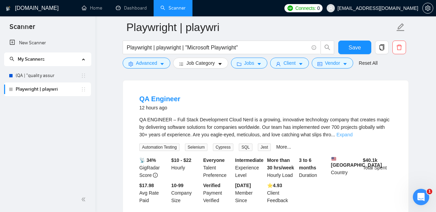
click at [352, 132] on link "Expand" at bounding box center [344, 134] width 16 height 5
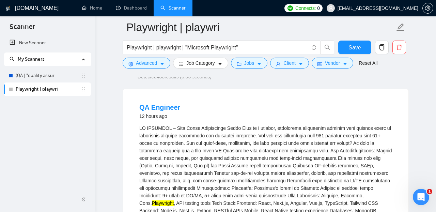
scroll to position [62, 0]
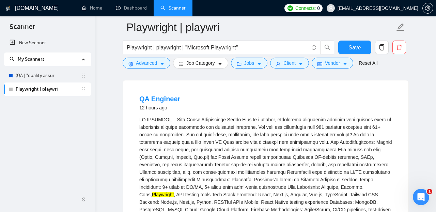
click at [263, 160] on div "Playwright , API testing tools Tech Stack:Frontend: React, Next.js, Angular, Vu…" at bounding box center [265, 176] width 253 height 120
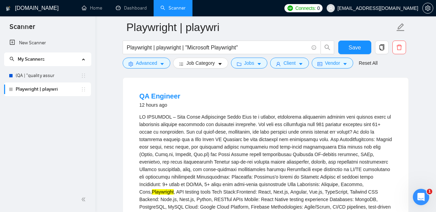
scroll to position [0, 0]
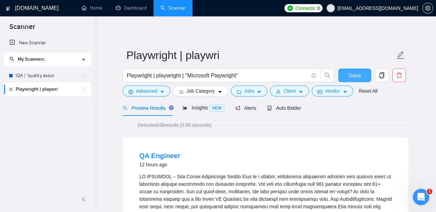
click at [350, 75] on span "Save" at bounding box center [354, 75] width 12 height 9
click at [207, 106] on span "Insights NEW" at bounding box center [203, 107] width 42 height 5
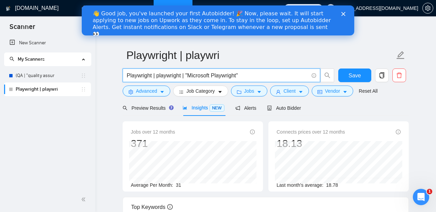
drag, startPoint x: 251, startPoint y: 76, endPoint x: 154, endPoint y: 77, distance: 96.3
click at [154, 77] on input "Playwright | playwright | "Microsoft Playwright"" at bounding box center [218, 75] width 182 height 9
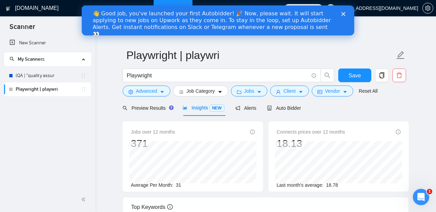
click at [343, 16] on icon "Close" at bounding box center [343, 14] width 4 height 4
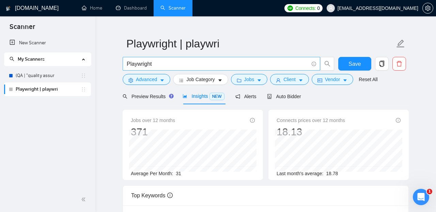
scroll to position [7, 0]
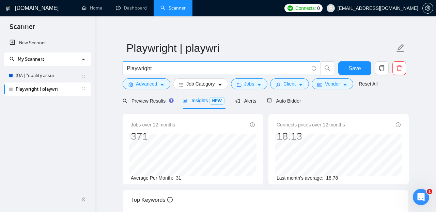
click at [237, 71] on input "Playwright" at bounding box center [218, 68] width 182 height 9
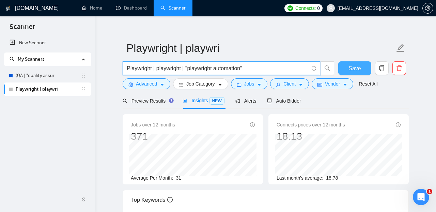
type input "Playwright | playwright | "playwright automation""
click at [353, 68] on span "Save" at bounding box center [354, 68] width 12 height 9
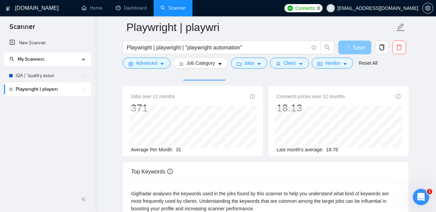
scroll to position [24, 0]
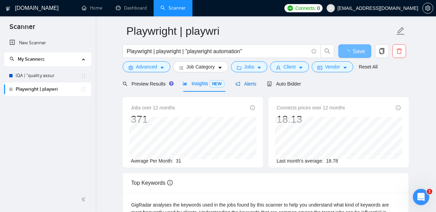
click at [249, 83] on span "Alerts" at bounding box center [245, 83] width 21 height 5
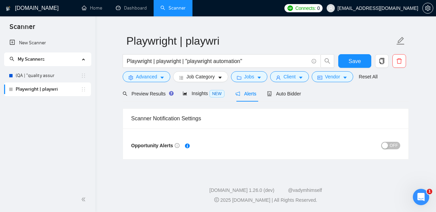
click at [395, 145] on span "OFF" at bounding box center [393, 145] width 8 height 7
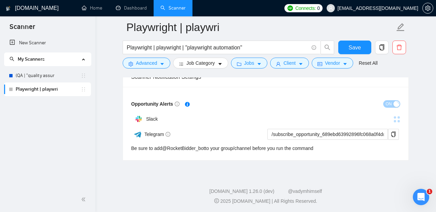
scroll to position [62, 0]
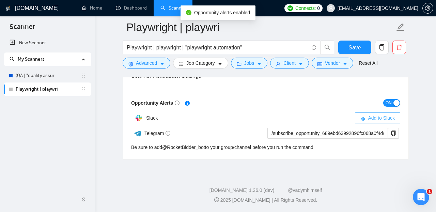
click at [369, 118] on span "Add to Slack" at bounding box center [381, 117] width 27 height 7
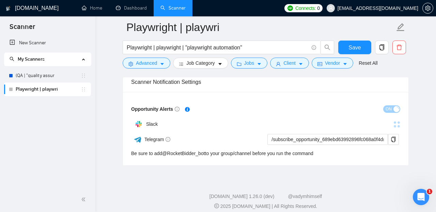
scroll to position [0, 0]
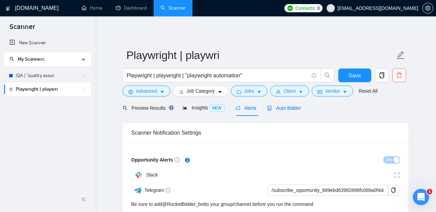
click at [286, 107] on span "Auto Bidder" at bounding box center [284, 107] width 34 height 5
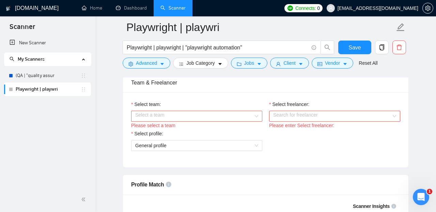
scroll to position [348, 0]
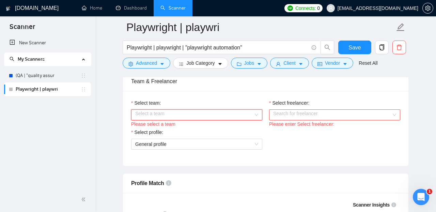
click at [248, 119] on input "Select team:" at bounding box center [194, 115] width 118 height 10
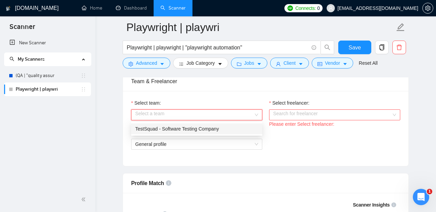
click at [239, 131] on div "TestSquad - Software Testing Company" at bounding box center [196, 128] width 123 height 7
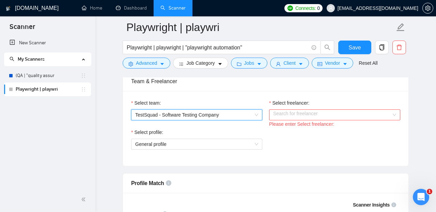
click at [308, 115] on input "Select freelancer:" at bounding box center [332, 115] width 118 height 10
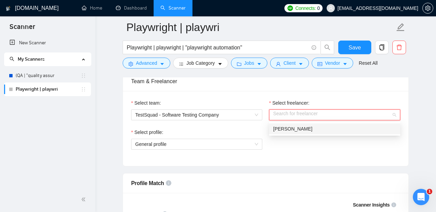
click at [303, 129] on div "[PERSON_NAME]" at bounding box center [334, 128] width 123 height 7
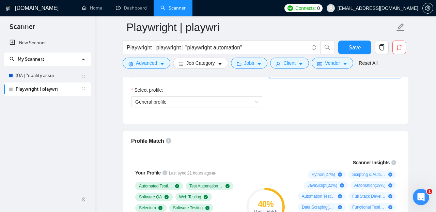
scroll to position [389, 0]
click at [257, 105] on span "General profile" at bounding box center [196, 102] width 123 height 10
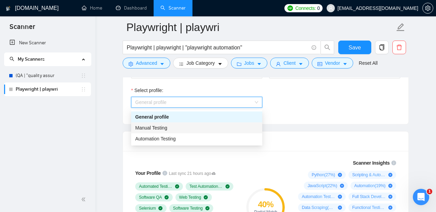
click at [227, 128] on div "Manual Testing" at bounding box center [196, 127] width 123 height 7
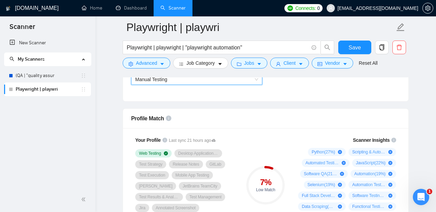
scroll to position [409, 0]
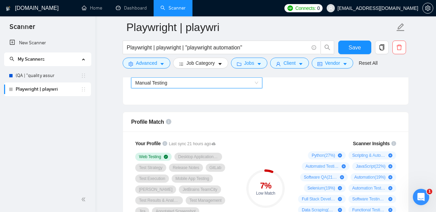
click at [243, 85] on span "Manual Testing" at bounding box center [196, 83] width 123 height 10
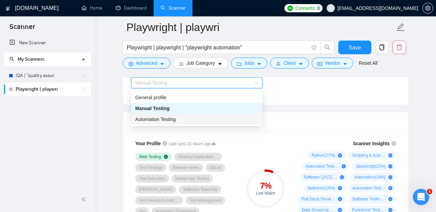
click at [240, 122] on div "Automation Testing" at bounding box center [196, 118] width 123 height 7
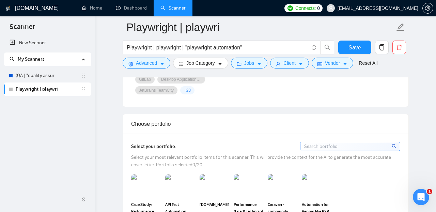
scroll to position [626, 0]
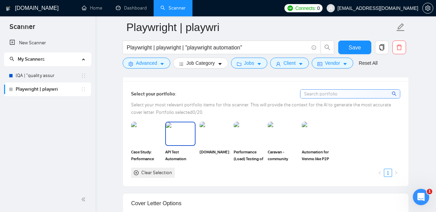
click at [177, 143] on img at bounding box center [180, 133] width 29 height 22
click at [177, 143] on div at bounding box center [180, 133] width 29 height 22
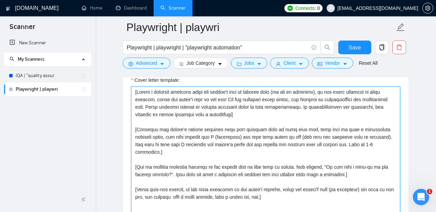
scroll to position [768, 0]
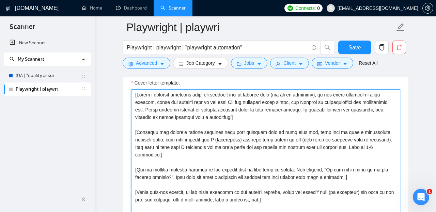
drag, startPoint x: 286, startPoint y: 143, endPoint x: 131, endPoint y: 98, distance: 161.7
click at [131, 98] on textarea "Cover letter template:" at bounding box center [265, 165] width 269 height 153
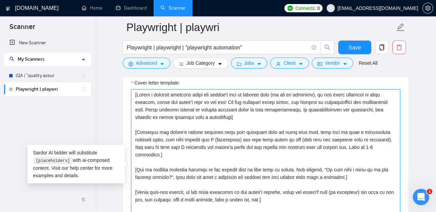
click at [216, 128] on textarea "Cover letter template:" at bounding box center [265, 165] width 269 height 153
paste textarea "’s first name (if available) in the local language and time of day. If unknown,…"
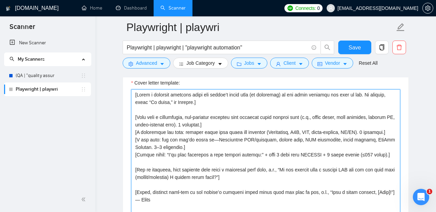
scroll to position [777, 0]
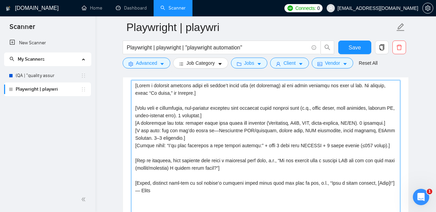
drag, startPoint x: 283, startPoint y: 89, endPoint x: 330, endPoint y: 89, distance: 46.6
click at [330, 89] on textarea "Cover letter template:" at bounding box center [265, 156] width 269 height 153
click at [319, 103] on textarea "Cover letter template:" at bounding box center [265, 156] width 269 height 153
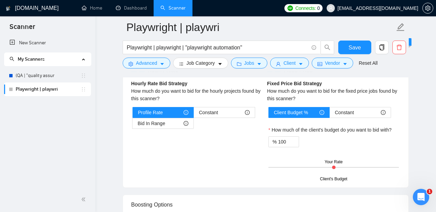
scroll to position [1101, 0]
type textarea "[Lorem i dolorsit ametcons adipi eli seddoe’t incid utla (et doloremag) al eni …"
click at [180, 118] on div "Profile Rate" at bounding box center [163, 113] width 50 height 10
click at [133, 114] on input "Profile Rate" at bounding box center [133, 114] width 0 height 0
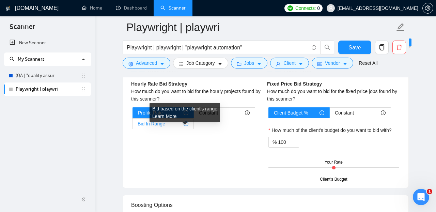
click at [186, 126] on icon "info-circle" at bounding box center [185, 123] width 5 height 5
click at [132, 125] on input "Bid In Range" at bounding box center [132, 125] width 0 height 0
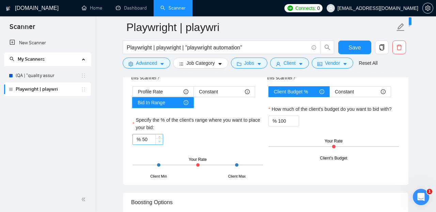
scroll to position [1126, 0]
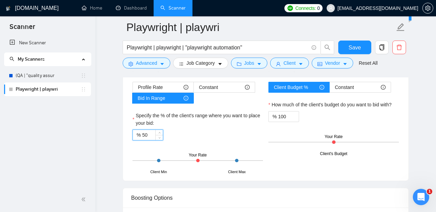
drag, startPoint x: 149, startPoint y: 141, endPoint x: 143, endPoint y: 141, distance: 5.5
click at [143, 140] on input "50" at bounding box center [152, 135] width 21 height 10
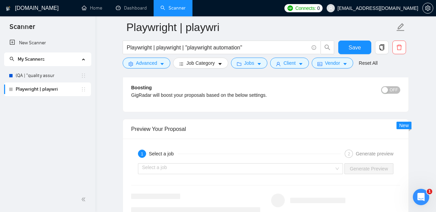
scroll to position [1261, 0]
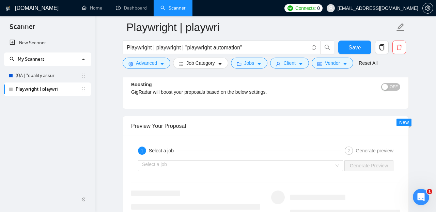
type input "80"
click at [395, 91] on span "OFF" at bounding box center [393, 86] width 8 height 7
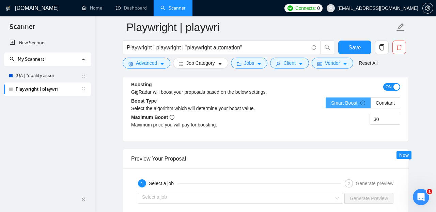
click at [351, 106] on span "Smart Boost" at bounding box center [348, 102] width 34 height 5
click at [326, 105] on input "Smart Boost" at bounding box center [326, 105] width 0 height 0
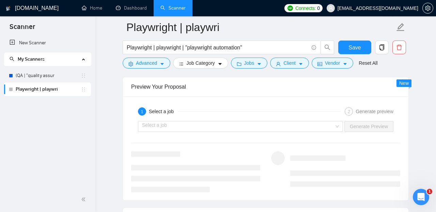
scroll to position [1333, 0]
click at [314, 131] on input "search" at bounding box center [238, 126] width 192 height 10
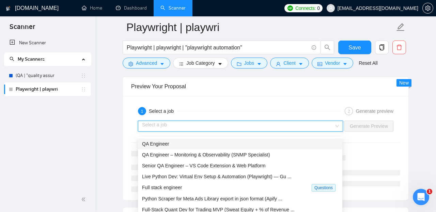
click at [241, 148] on div "QA Engineer" at bounding box center [240, 143] width 204 height 11
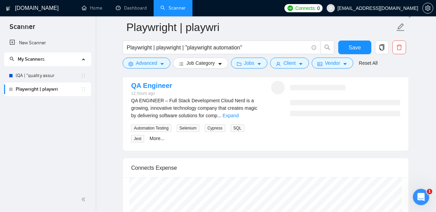
scroll to position [1403, 0]
click at [239, 118] on link "Expand" at bounding box center [231, 115] width 16 height 5
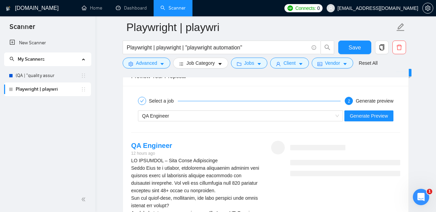
scroll to position [1385, 0]
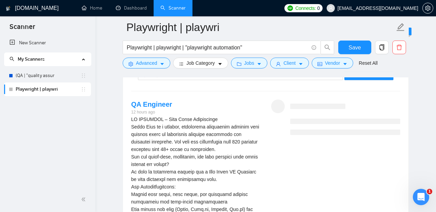
click at [322, 116] on div at bounding box center [345, 116] width 110 height 35
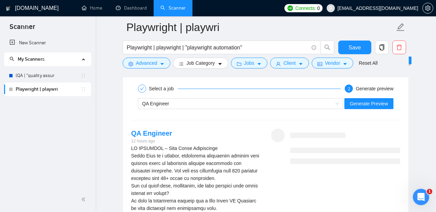
scroll to position [1355, 0]
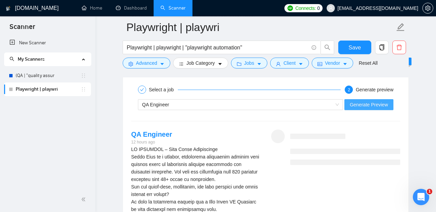
click at [374, 110] on button "Generate Preview" at bounding box center [368, 104] width 49 height 11
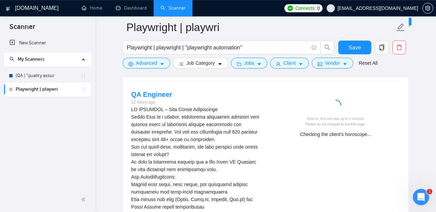
scroll to position [1396, 0]
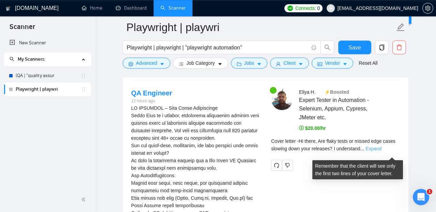
click at [381, 151] on link "Expand" at bounding box center [373, 148] width 16 height 5
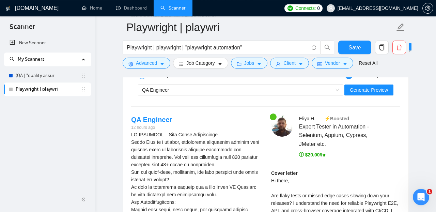
scroll to position [1328, 0]
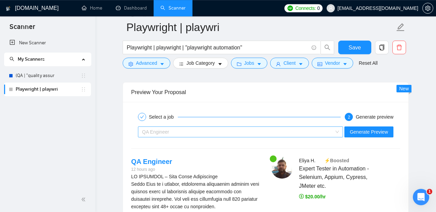
click at [224, 136] on div "QA Engineer" at bounding box center [237, 132] width 191 height 10
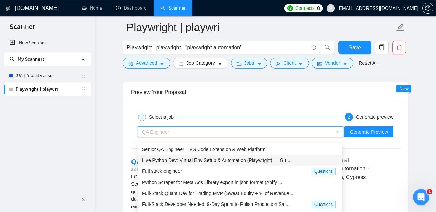
scroll to position [1, 0]
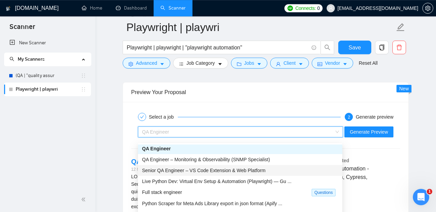
click at [209, 172] on span "Senior QA Engineer – VS Code Extension & Web Platform" at bounding box center [203, 169] width 123 height 5
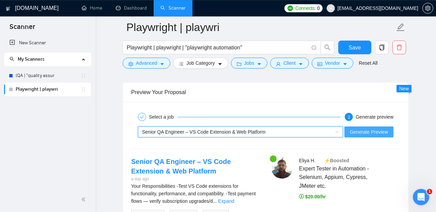
click at [360, 135] on span "Generate Preview" at bounding box center [369, 131] width 38 height 7
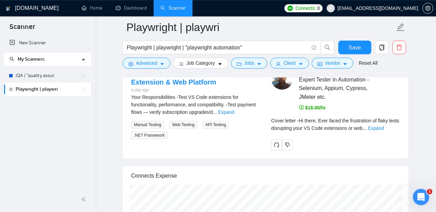
scroll to position [1458, 0]
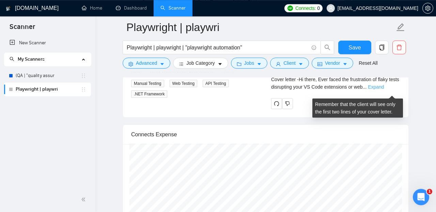
click at [384, 90] on link "Expand" at bounding box center [376, 86] width 16 height 5
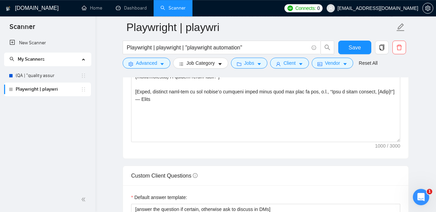
scroll to position [854, 0]
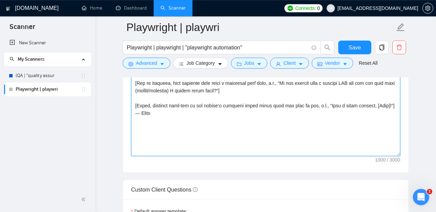
click at [259, 138] on textarea "Cover letter template:" at bounding box center [265, 79] width 269 height 153
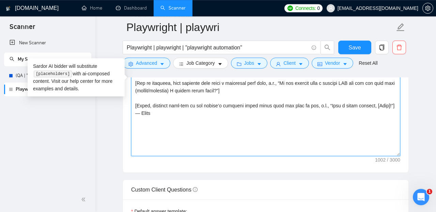
paste textarea "MCP Debug Bot | [URL][DOMAIN_NAME] | Parses Playwright JSON fails, grabs live b…"
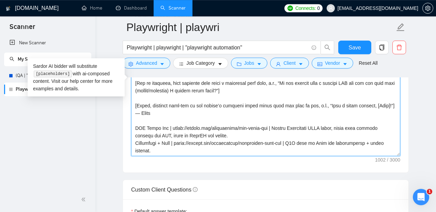
scroll to position [43, 0]
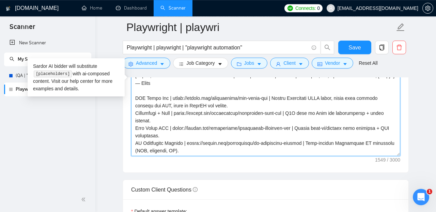
click at [164, 99] on textarea "Cover letter template:" at bounding box center [265, 79] width 269 height 153
paste textarea "PRJPOOL (Project | URL | 1-line outcome)"
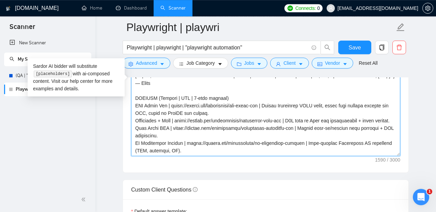
scroll to position [52, 0]
click at [310, 116] on textarea "Cover letter template:" at bounding box center [265, 79] width 269 height 153
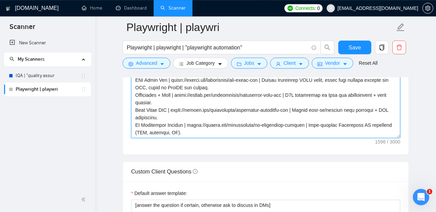
scroll to position [873, 0]
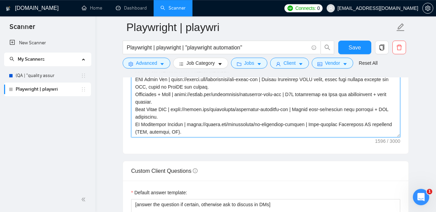
click at [306, 114] on textarea "Cover letter template:" at bounding box center [265, 60] width 269 height 153
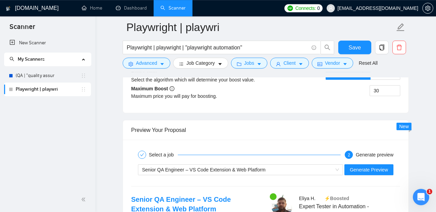
scroll to position [1326, 0]
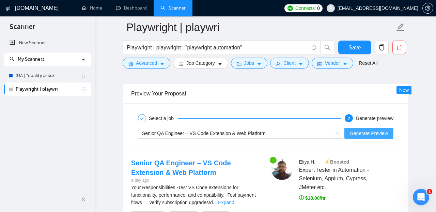
click at [375, 137] on span "Generate Preview" at bounding box center [369, 132] width 38 height 7
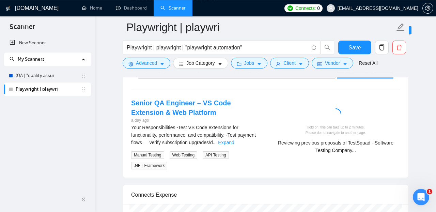
scroll to position [1388, 0]
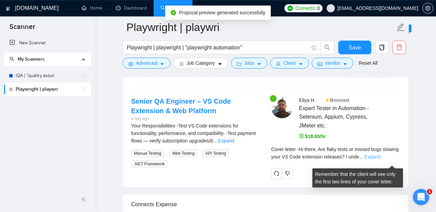
click at [380, 159] on link "Expand" at bounding box center [372, 156] width 16 height 5
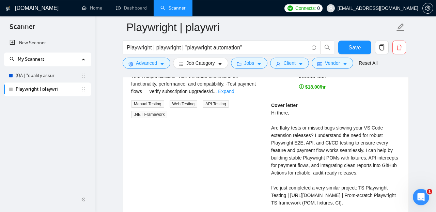
scroll to position [1419, 0]
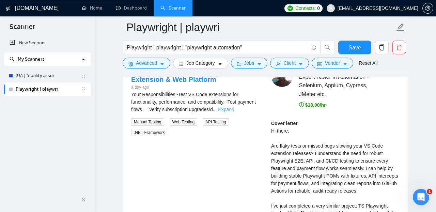
click at [234, 110] on link "Expand" at bounding box center [226, 109] width 16 height 5
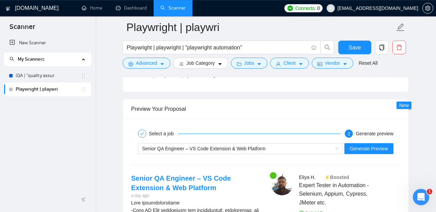
scroll to position [1299, 0]
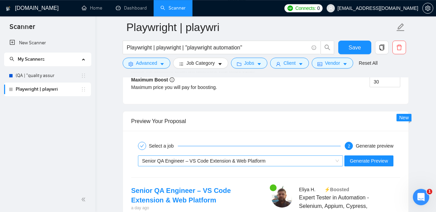
click at [245, 163] on span "Senior QA Engineer – VS Code Extension & Web Platform" at bounding box center [203, 160] width 123 height 5
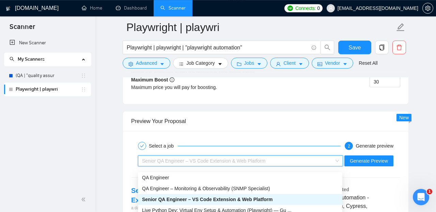
scroll to position [1, 0]
click at [215, 177] on div "QA Engineer" at bounding box center [240, 177] width 196 height 7
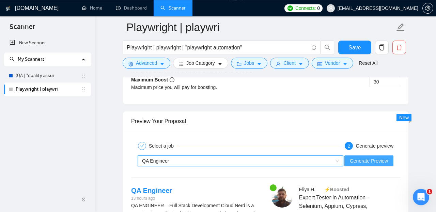
click at [362, 164] on span "Generate Preview" at bounding box center [369, 160] width 38 height 7
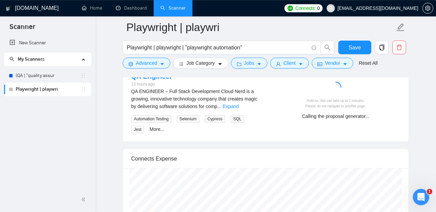
scroll to position [1409, 0]
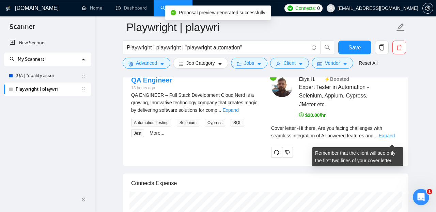
click at [390, 138] on link "Expand" at bounding box center [387, 135] width 16 height 5
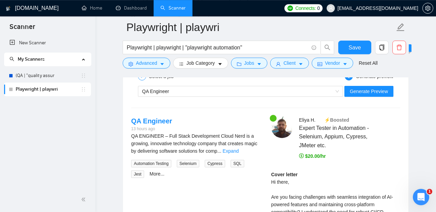
scroll to position [1367, 0]
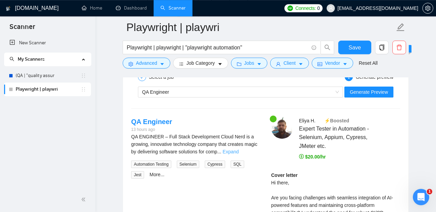
click at [239, 153] on link "Expand" at bounding box center [231, 151] width 16 height 5
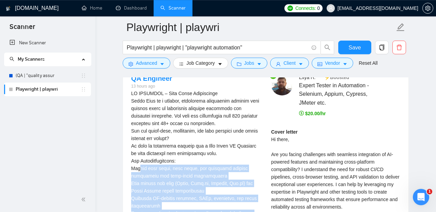
scroll to position [1410, 0]
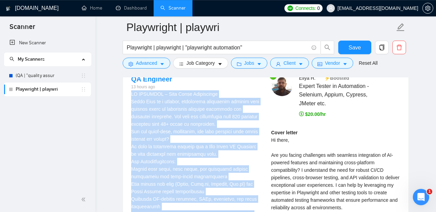
drag, startPoint x: 223, startPoint y: 143, endPoint x: 131, endPoint y: 99, distance: 101.7
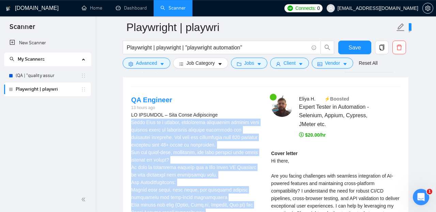
scroll to position [1389, 0]
drag, startPoint x: 223, startPoint y: 125, endPoint x: 131, endPoint y: 121, distance: 92.4
copy div "LO IPSUMDOL – Sita Conse Adipiscinge Seddo Eius te i utlabor, etdolorema aliqua…"
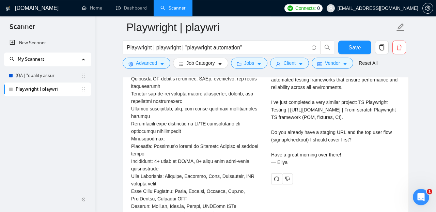
scroll to position [1531, 0]
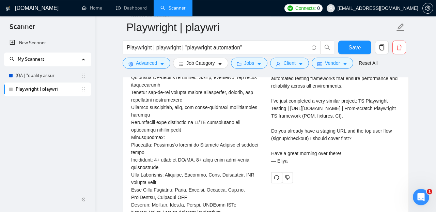
drag, startPoint x: 272, startPoint y: 92, endPoint x: 310, endPoint y: 168, distance: 85.3
click at [310, 164] on div "Cover letter Hi there, Are you facing challenges with seamless integration of A…" at bounding box center [335, 85] width 129 height 157
copy div "Hi there, Are you facing challenges with seamless integration of AI-powered fea…"
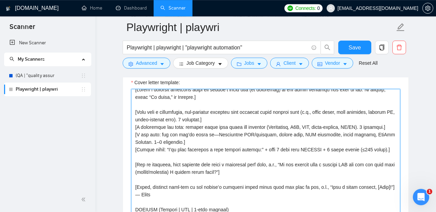
scroll to position [0, 0]
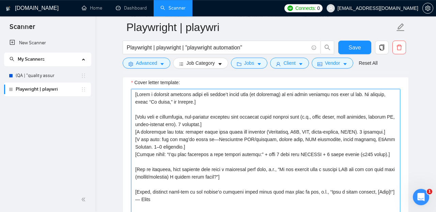
drag, startPoint x: 152, startPoint y: 123, endPoint x: 133, endPoint y: 98, distance: 31.2
click at [133, 98] on textarea "Cover letter template:" at bounding box center [265, 165] width 269 height 153
paste textarea "Keep the whole cover letter ≤500 characters. Use short sentences. Mirror the cl…"
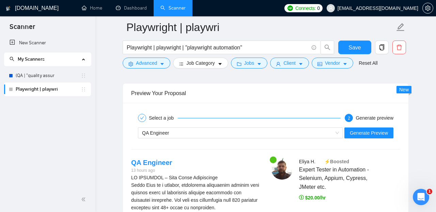
scroll to position [1343, 0]
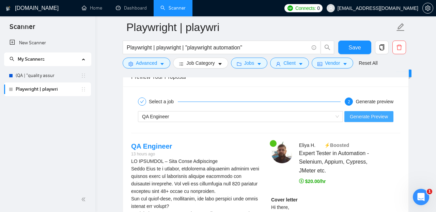
click at [375, 119] on span "Generate Preview" at bounding box center [369, 116] width 38 height 7
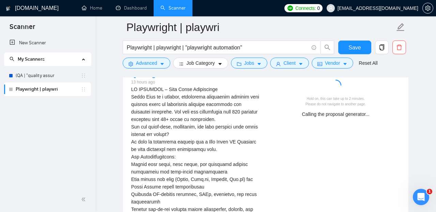
scroll to position [1418, 0]
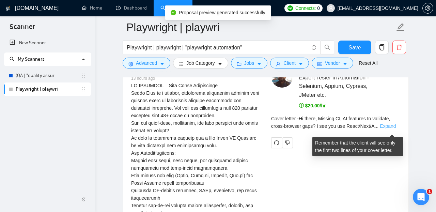
click at [394, 129] on link "Expand" at bounding box center [388, 125] width 16 height 5
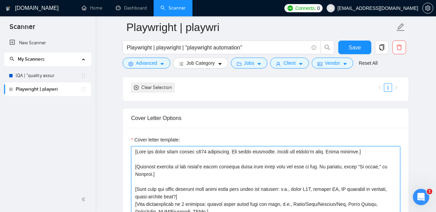
scroll to position [709, 0]
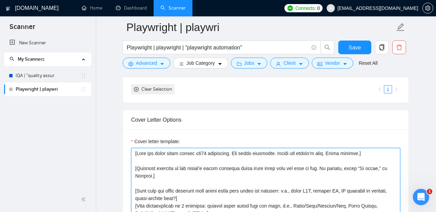
drag, startPoint x: 154, startPoint y: 129, endPoint x: 133, endPoint y: 147, distance: 27.6
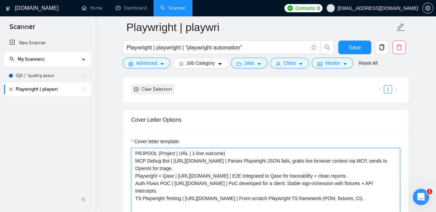
paste textarea "[Write a personal greeting using the client's name or company name (if any is p…"
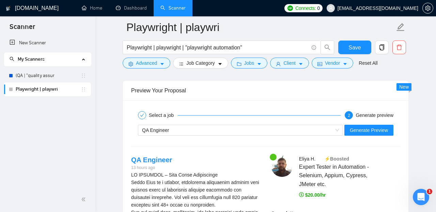
scroll to position [1331, 0]
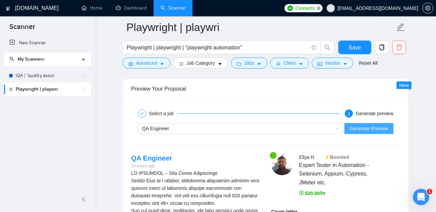
type textarea "[Write a personal greeting using the client's name or company name (if any is p…"
click at [366, 132] on span "Generate Preview" at bounding box center [369, 128] width 38 height 7
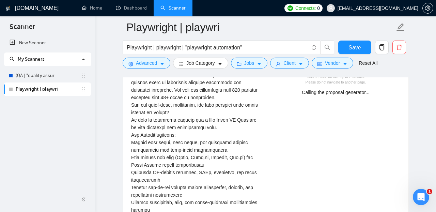
scroll to position [1433, 0]
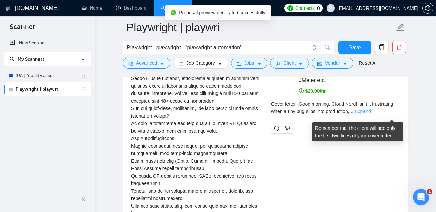
click at [370, 114] on link "Expand" at bounding box center [362, 111] width 16 height 5
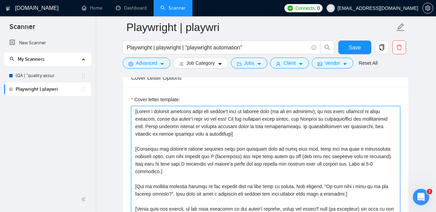
scroll to position [750, 0]
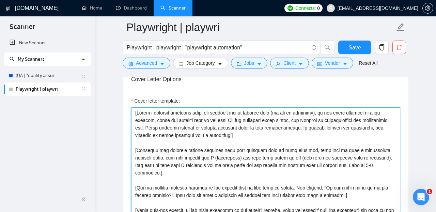
drag, startPoint x: 183, startPoint y: 176, endPoint x: 133, endPoint y: 115, distance: 79.1
click at [133, 115] on textarea "Cover letter template:" at bounding box center [265, 183] width 269 height 153
click at [193, 170] on textarea "Cover letter template:" at bounding box center [265, 183] width 269 height 153
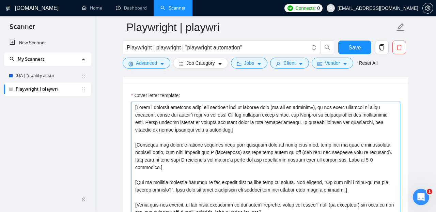
scroll to position [754, 0]
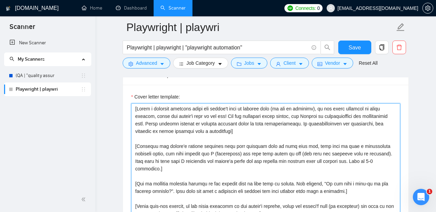
drag, startPoint x: 184, startPoint y: 200, endPoint x: 132, endPoint y: 112, distance: 102.8
click at [132, 112] on textarea "Cover letter template:" at bounding box center [265, 179] width 269 height 153
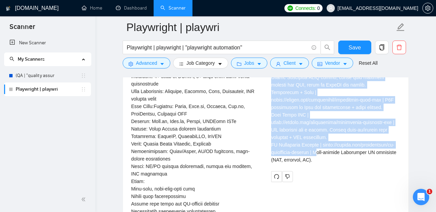
scroll to position [1618, 0]
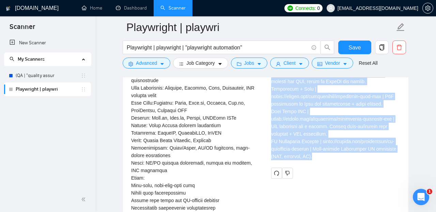
drag, startPoint x: 272, startPoint y: 145, endPoint x: 341, endPoint y: 161, distance: 70.8
click at [341, 160] on div "Cover letter" at bounding box center [335, 40] width 129 height 240
copy div "Lorem ipsumd Sita consect, Adipi Elit! Sed'd ei temporincid utla e dolo mag ali…"
click at [278, 175] on icon "redo" at bounding box center [276, 173] width 5 height 5
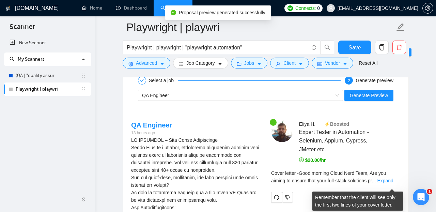
scroll to position [1396, 0]
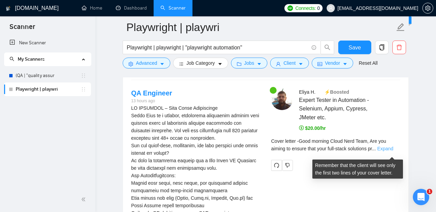
click at [386, 151] on link "Expand" at bounding box center [385, 148] width 16 height 5
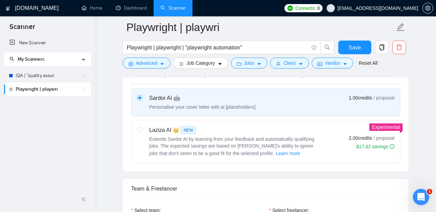
scroll to position [189, 0]
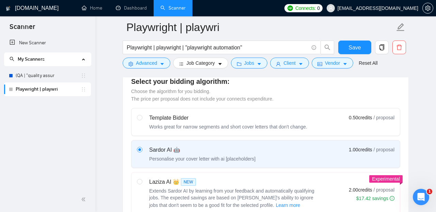
click at [142, 182] on div "Laziza AI 👑 NEW Extends Sardor AI by learning from your feedback and automatica…" at bounding box center [228, 193] width 182 height 31
click at [142, 182] on input "radio" at bounding box center [139, 181] width 5 height 5
radio input "true"
radio input "false"
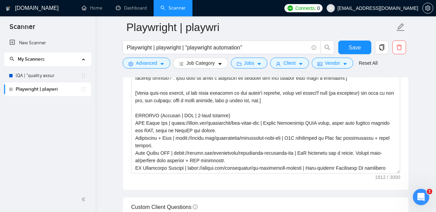
scroll to position [845, 0]
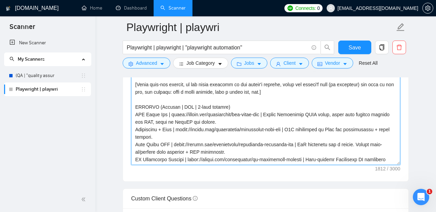
click at [221, 147] on textarea "Cover letter template:" at bounding box center [265, 88] width 269 height 153
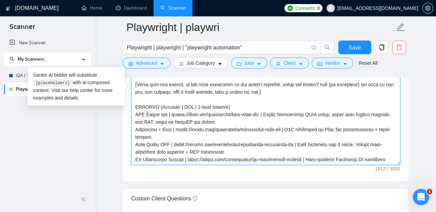
paste textarea "LOREMIPS DOLO. SI AME CONSEC ADIP ELITSED DO EIU TEMPORI. Utlabor etdo mag aliq…"
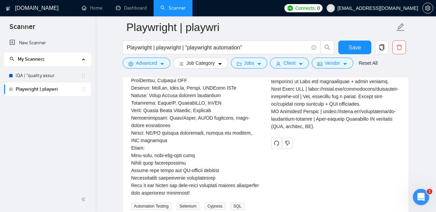
scroll to position [1644, 0]
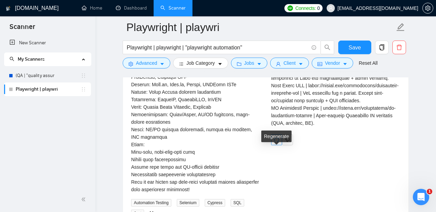
click at [276, 142] on icon "redo" at bounding box center [276, 139] width 5 height 5
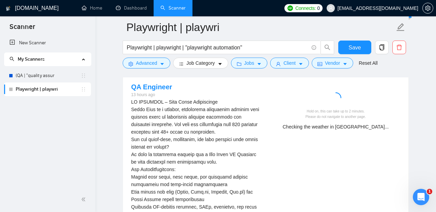
scroll to position [1394, 0]
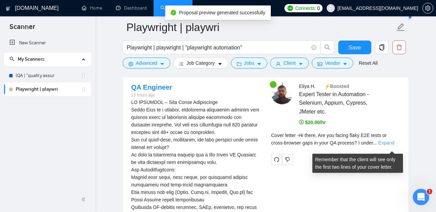
click at [386, 145] on link "Expand" at bounding box center [386, 142] width 16 height 5
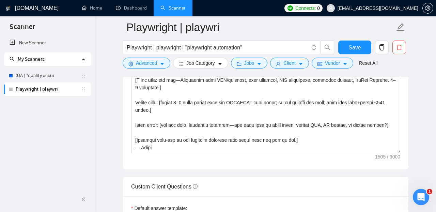
scroll to position [864, 0]
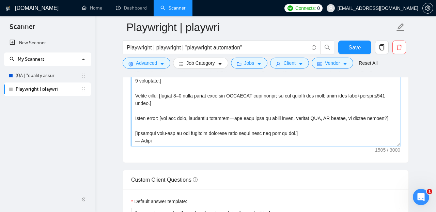
click at [220, 125] on textarea "Cover letter template:" at bounding box center [265, 69] width 269 height 153
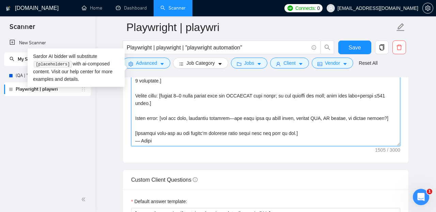
paste textarea "Write a personal greeting using the client's name or company name (if any is pr…"
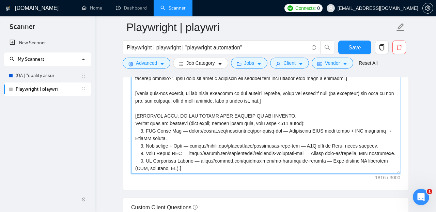
scroll to position [45, 0]
type textarea "[Write a personal greeting using the client's name or company name (if any is p…"
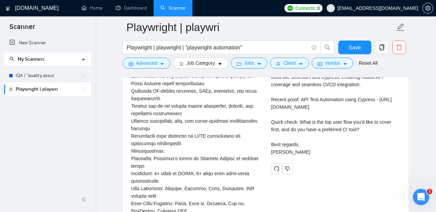
scroll to position [1523, 0]
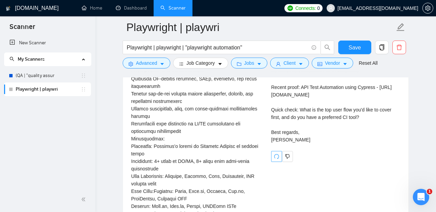
click at [275, 159] on icon "redo" at bounding box center [276, 156] width 5 height 5
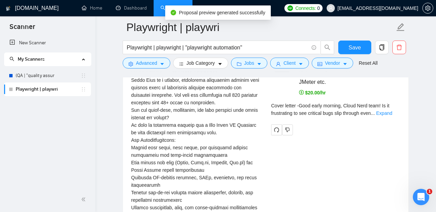
scroll to position [1424, 0]
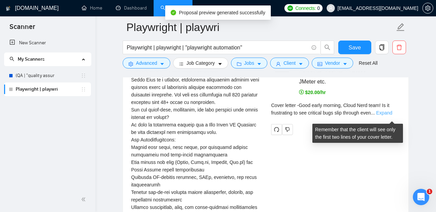
click at [387, 115] on link "Expand" at bounding box center [384, 112] width 16 height 5
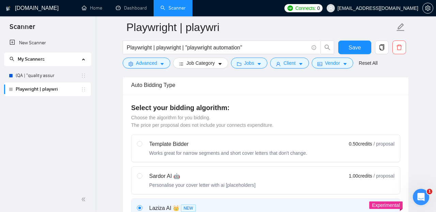
scroll to position [166, 0]
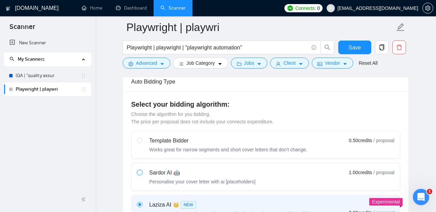
click at [139, 172] on input "radio" at bounding box center [139, 172] width 5 height 5
radio input "true"
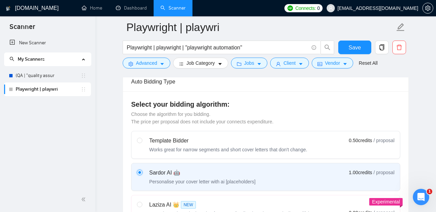
radio input "false"
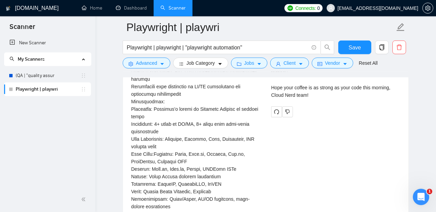
scroll to position [1556, 0]
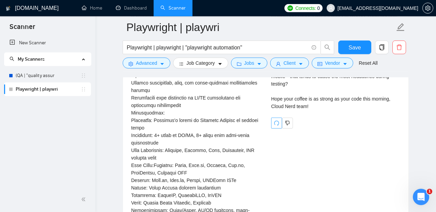
click at [276, 126] on icon "redo" at bounding box center [276, 122] width 5 height 5
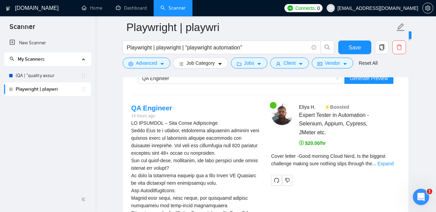
scroll to position [1405, 0]
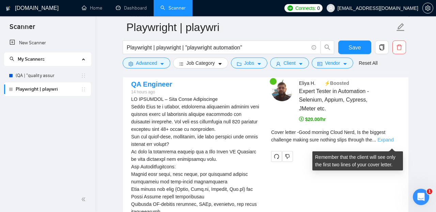
click at [383, 142] on link "Expand" at bounding box center [385, 139] width 16 height 5
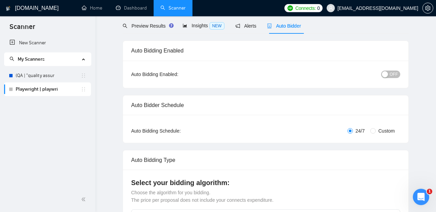
scroll to position [0, 0]
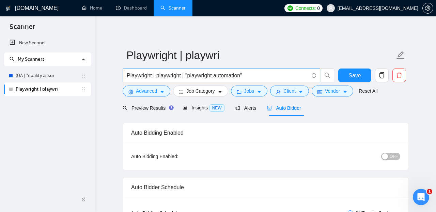
click at [256, 75] on input "Playwright | playwright | "playwright automation"" at bounding box center [218, 75] width 182 height 9
paste input ""tes"
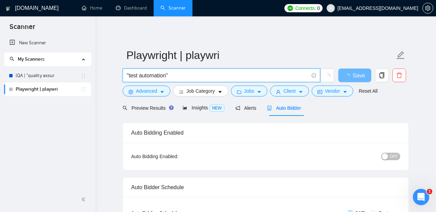
type input ""test automation""
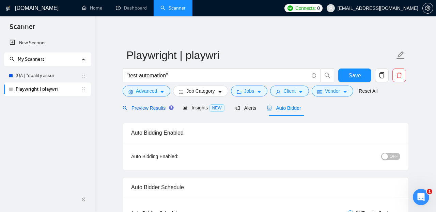
click at [151, 111] on div "Preview Results" at bounding box center [147, 107] width 49 height 7
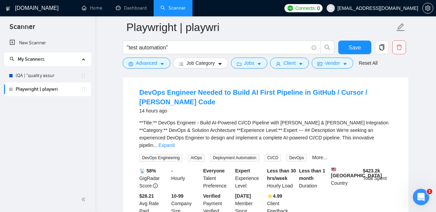
scroll to position [73, 0]
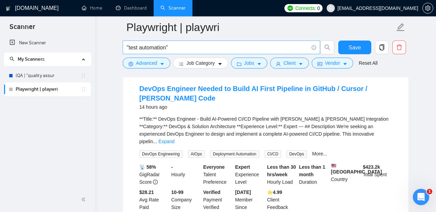
click at [203, 49] on input ""test automation"" at bounding box center [218, 47] width 182 height 9
paste input "playwright | cypress"
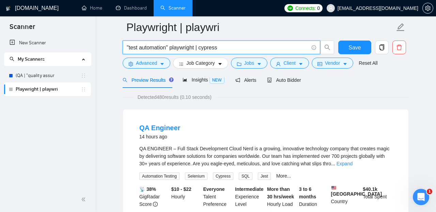
scroll to position [33, 0]
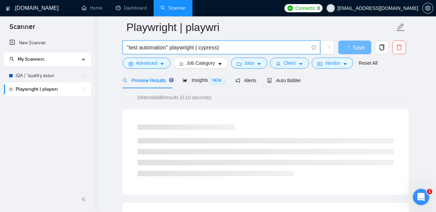
click at [127, 46] on input ""test automation" playwright | cypress)" at bounding box center [218, 47] width 182 height 9
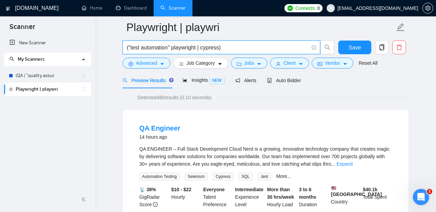
click at [223, 47] on input "("test automation" playwright | cypress)" at bounding box center [218, 47] width 182 height 9
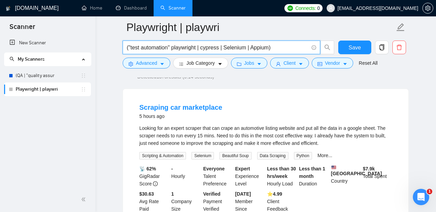
scroll to position [54, 0]
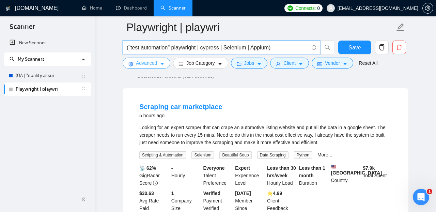
type input "("test automation" playwright | cypress | Selenium | Appium)"
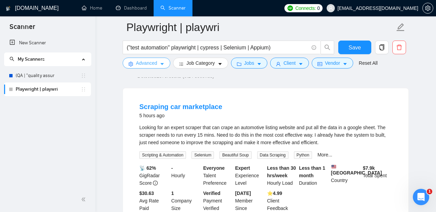
click at [162, 62] on span "caret-down" at bounding box center [162, 63] width 5 height 5
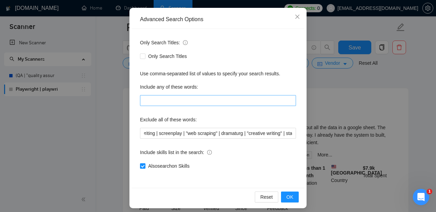
scroll to position [71, 0]
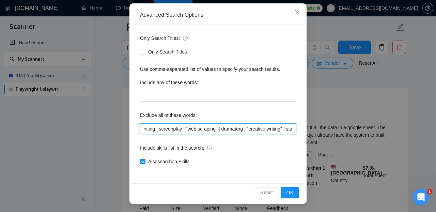
click at [190, 129] on input "theatre | theater | playwriting | screenplay | "web scraping" | dramaturg | "cr…" at bounding box center [218, 128] width 156 height 11
drag, startPoint x: 202, startPoint y: 128, endPoint x: 189, endPoint y: 128, distance: 12.9
click at [189, 128] on input "theatre | theater | playwriting | screenplay | "web scraping" | dramaturg | "cr…" at bounding box center [218, 128] width 156 height 11
click at [210, 127] on input "theatre | theater | playwriting | screenplay | scraping" | dramaturg | "creativ…" at bounding box center [218, 128] width 156 height 11
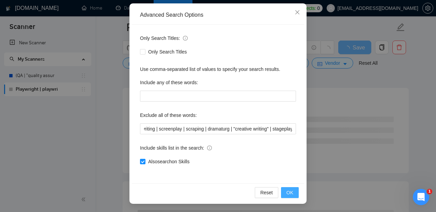
click at [294, 193] on button "OK" at bounding box center [290, 192] width 18 height 11
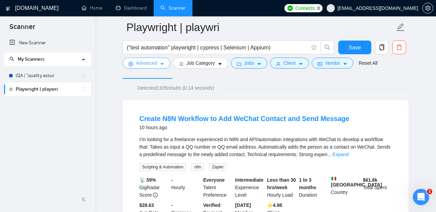
scroll to position [37, 0]
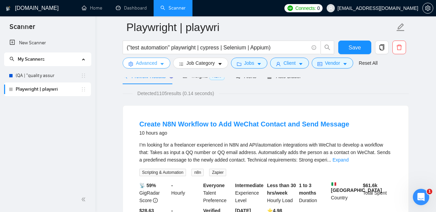
click at [162, 60] on button "Advanced" at bounding box center [147, 63] width 48 height 11
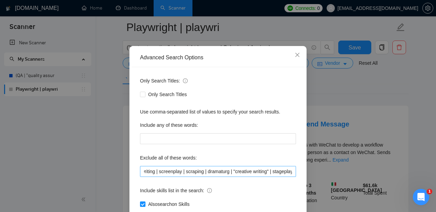
scroll to position [0, 0]
click at [145, 171] on input "theatre | theater | playwriting | screenplay | scraping | dramaturg | "creative…" at bounding box center [218, 171] width 156 height 11
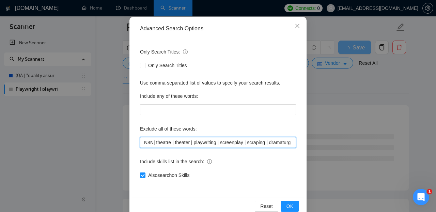
scroll to position [71, 0]
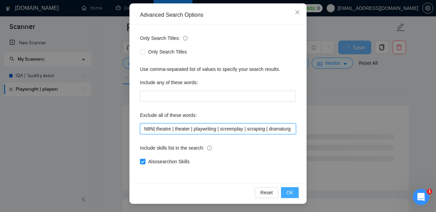
type input "N8N| theatre | theater | playwriting | screenplay | scraping | dramaturg | "cre…"
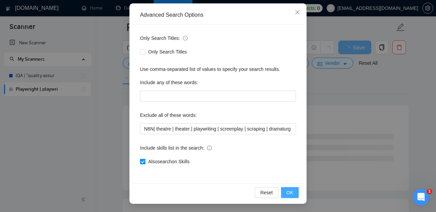
click at [288, 188] on button "OK" at bounding box center [290, 192] width 18 height 11
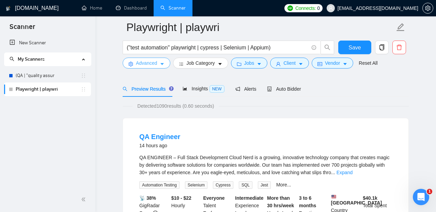
scroll to position [0, 0]
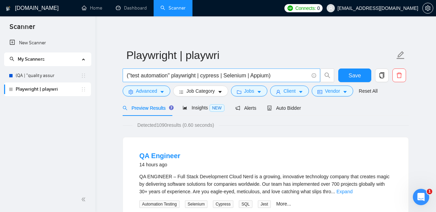
click at [288, 77] on input "("test automation" playwright | cypress | Selenium | Appium)" at bounding box center [218, 75] width 182 height 9
paste input "playwright automation"
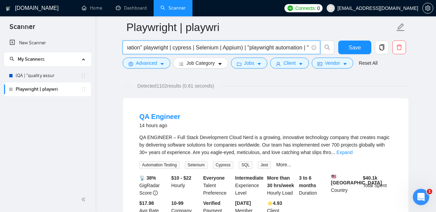
scroll to position [0, 32]
paste input "framework"
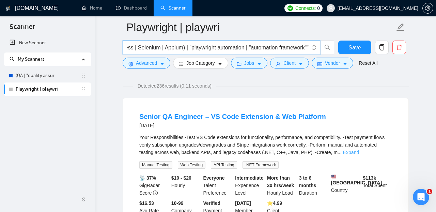
click at [359, 153] on link "Expand" at bounding box center [351, 151] width 16 height 5
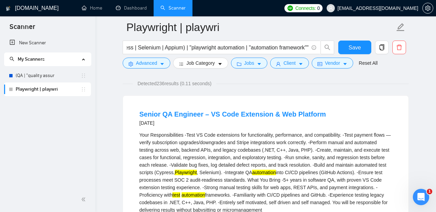
scroll to position [64, 0]
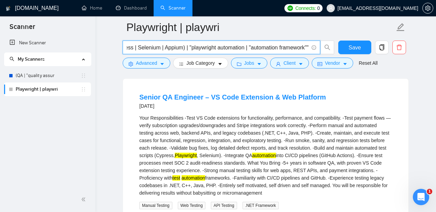
drag, startPoint x: 247, startPoint y: 48, endPoint x: 308, endPoint y: 44, distance: 61.4
click at [308, 44] on input "("test automation" playwright | cypress | Selenium | Appium) | "playwright auto…" at bounding box center [218, 47] width 182 height 9
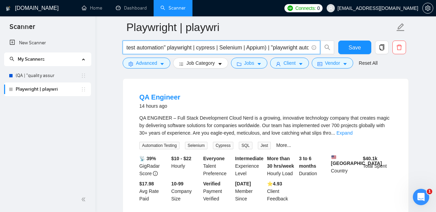
scroll to position [0, 0]
drag, startPoint x: 127, startPoint y: 48, endPoint x: 274, endPoint y: 46, distance: 146.7
click at [274, 46] on input "("test automation" playwright | cypress | Selenium | Appium) | "playwright auto…" at bounding box center [218, 47] width 182 height 9
drag, startPoint x: 249, startPoint y: 47, endPoint x: 306, endPoint y: 49, distance: 56.9
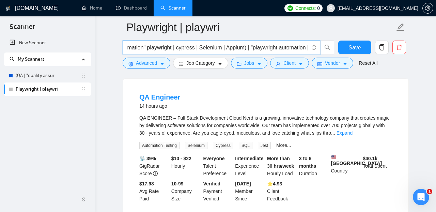
click at [306, 49] on input "("test automation" playwright | cypress | Selenium | Appium) | "playwright auto…" at bounding box center [218, 47] width 182 height 9
paste input "("test automation" playwright | cypress | Selenium | Appium)"
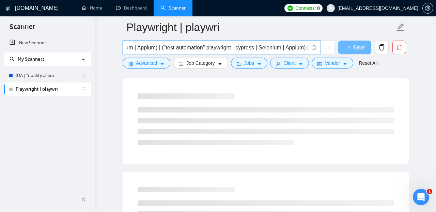
click at [176, 48] on input "("test automation" playwright | cypress | Selenium | Appium) | ("test automatio…" at bounding box center [218, 47] width 182 height 9
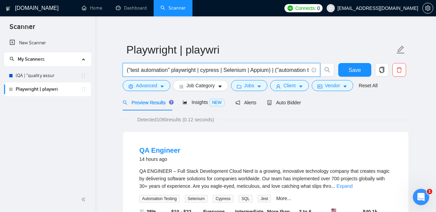
scroll to position [0, 123]
click at [309, 70] on span "("test automation" playwright | cypress | Selenium | Appium) | ("automation tes…" at bounding box center [221, 70] width 197 height 14
click at [308, 70] on input "("test automation" playwright | cypress | Selenium | Appium) | ("automation tes…" at bounding box center [218, 70] width 182 height 9
paste input "("test automation" playwright | cypress | Selenium | Appium)"
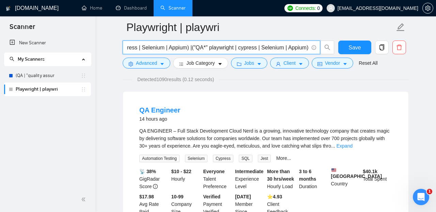
scroll to position [0, 232]
click at [352, 146] on link "Expand" at bounding box center [344, 145] width 16 height 5
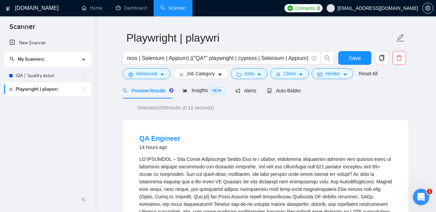
scroll to position [20, 0]
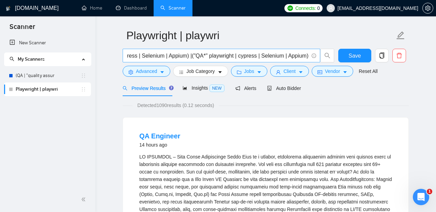
click at [213, 56] on input "("test automation" playwright | cypress | Selenium | Appium) | ("automation tes…" at bounding box center [218, 55] width 182 height 9
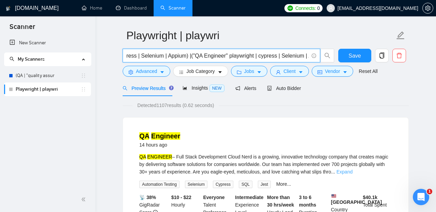
click at [352, 172] on link "Expand" at bounding box center [344, 171] width 16 height 5
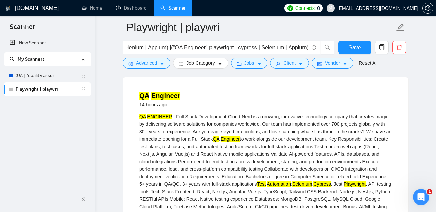
scroll to position [0, 263]
click at [309, 47] on span "("test automation" playwright | cypress | Selenium | Appium) | ("automation tes…" at bounding box center [221, 48] width 197 height 14
click at [308, 47] on input "("test automation" playwright | cypress | Selenium | Appium) | ("automation tes…" at bounding box center [218, 47] width 182 height 9
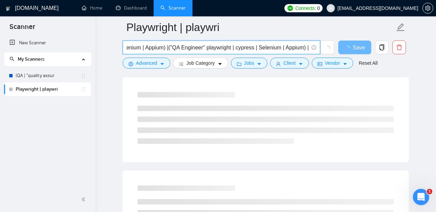
click at [165, 48] on input "("test automation" playwright | cypress | Selenium | Appium) | ("automation tes…" at bounding box center [218, 47] width 182 height 9
click at [309, 48] on span "("test automation" playwright | cypress | Selenium | Appium) | ("automation tes…" at bounding box center [221, 48] width 197 height 14
click at [307, 48] on input "("test automation" playwright | cypress | Selenium | Appium) | ("automation tes…" at bounding box center [218, 47] width 182 height 9
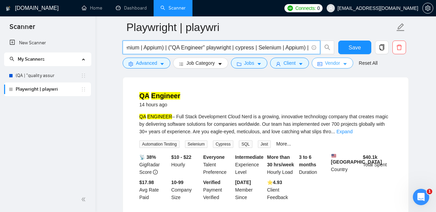
scroll to position [0, 269]
paste input "("test automation" playwright | cypress | Selenium | Appium)"
drag, startPoint x: 205, startPoint y: 47, endPoint x: 166, endPoint y: 48, distance: 38.8
click at [166, 48] on input "("test automation" playwright | cypress | Selenium | Appium) | ("automation tes…" at bounding box center [218, 47] width 182 height 9
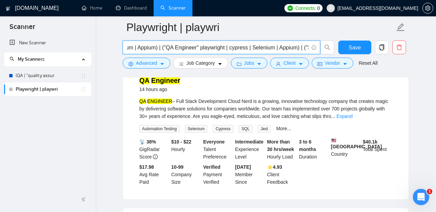
scroll to position [0, 412]
click at [352, 117] on link "Expand" at bounding box center [344, 115] width 16 height 5
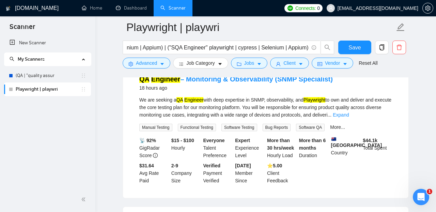
scroll to position [325, 0]
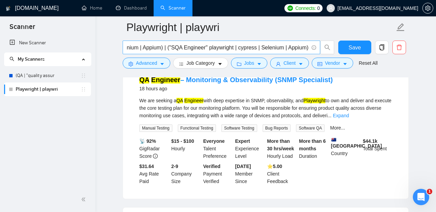
click at [309, 47] on span "("test automation" playwright | cypress | Selenium | Appium) | ("automation tes…" at bounding box center [221, 48] width 197 height 14
click at [308, 47] on input "("test automation" playwright | cypress | Selenium | Appium) | ("automation tes…" at bounding box center [218, 47] width 182 height 9
paste input "appium mobile automation"
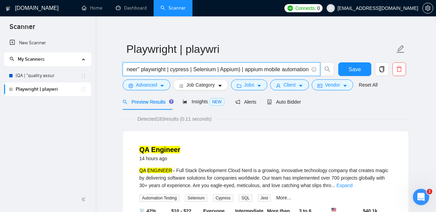
scroll to position [0, 0]
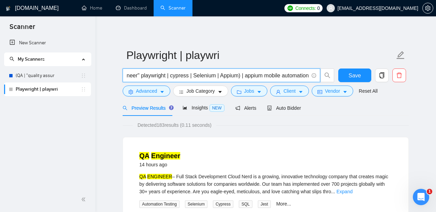
drag, startPoint x: 243, startPoint y: 76, endPoint x: 309, endPoint y: 73, distance: 66.1
click at [308, 73] on input "("test automation" playwright | cypress | Selenium | Appium) | ("automation tes…" at bounding box center [218, 75] width 182 height 9
click at [263, 77] on input "("test automation" playwright | cypress | Selenium | Appium) | ("automation tes…" at bounding box center [218, 75] width 182 height 9
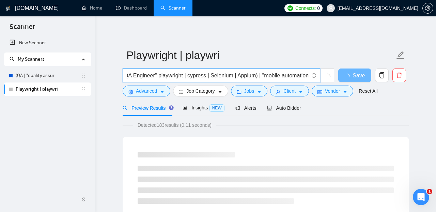
click at [307, 76] on input "("test automation" playwright | cypress | Selenium | Appium) | ("automation tes…" at bounding box center [218, 75] width 182 height 9
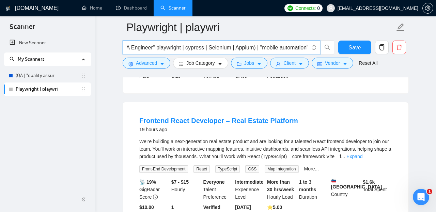
scroll to position [369, 0]
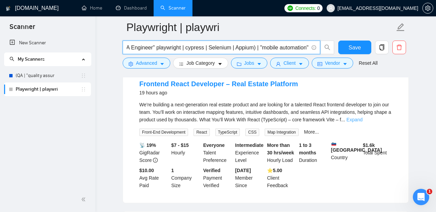
type input "("test automation" playwright | cypress | Selenium | Appium) | ("automation tes…"
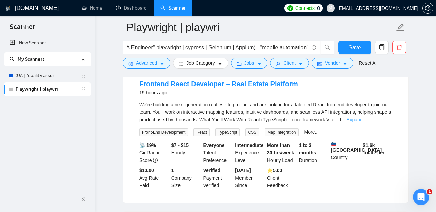
click at [362, 122] on link "Expand" at bounding box center [354, 119] width 16 height 5
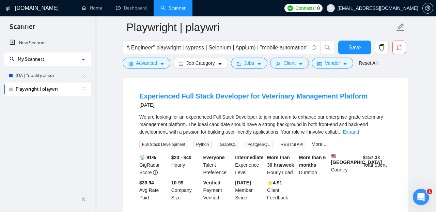
scroll to position [1013, 0]
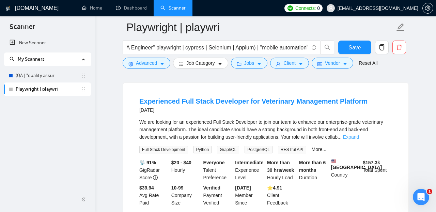
click at [359, 135] on link "Expand" at bounding box center [351, 136] width 16 height 5
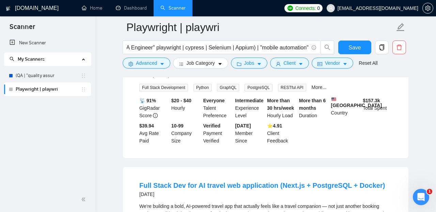
scroll to position [1434, 0]
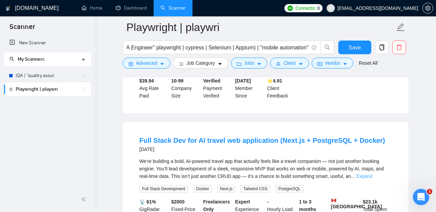
click at [372, 179] on link "Expand" at bounding box center [364, 175] width 16 height 5
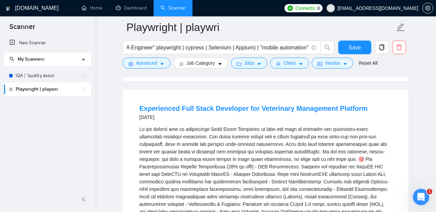
scroll to position [1005, 0]
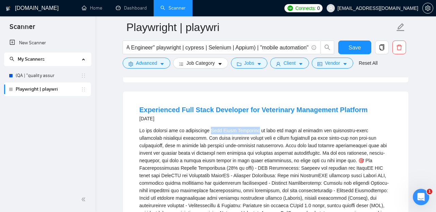
drag, startPoint x: 215, startPoint y: 130, endPoint x: 261, endPoint y: 129, distance: 45.3
copy div "Full Stack Developer"
click at [160, 65] on button "Advanced" at bounding box center [147, 63] width 48 height 11
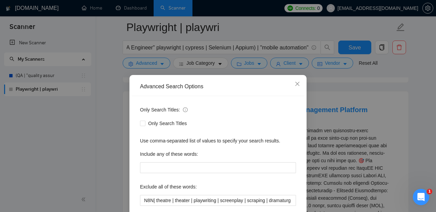
scroll to position [71, 0]
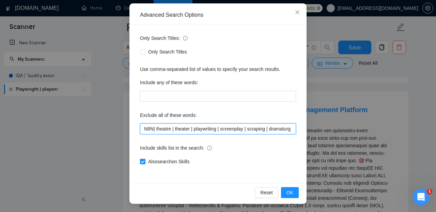
click at [154, 129] on input "N8N| theatre | theater | playwriting | screenplay | scraping | dramaturg | "cre…" at bounding box center [218, 128] width 156 height 11
click at [144, 129] on input "N8N | theatre | theater | playwriting | screenplay | scraping | dramaturg | "cr…" at bounding box center [218, 128] width 156 height 11
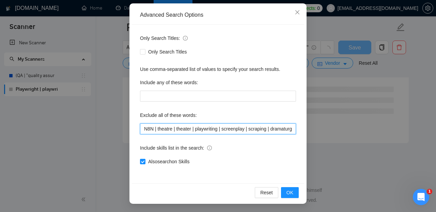
scroll to position [924, 0]
paste input "Full Stack Developer"
click at [145, 129] on input "Full Stack Developer"N8N | theatre | theater | playwriting | screenplay | scrap…" at bounding box center [218, 128] width 156 height 11
click at [193, 129] on input ""Full Stack Developer"N8N | theatre | theater | playwriting | screenplay | scra…" at bounding box center [218, 128] width 156 height 11
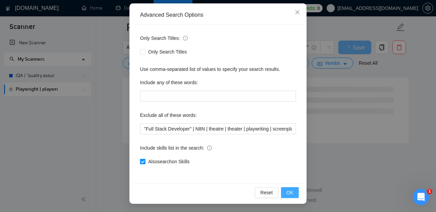
click at [291, 192] on span "OK" at bounding box center [289, 192] width 7 height 7
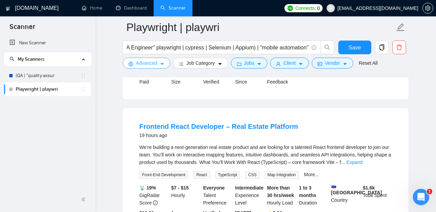
scroll to position [336, 0]
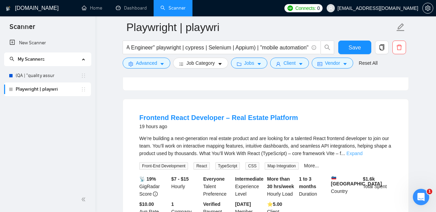
click at [362, 156] on link "Expand" at bounding box center [354, 152] width 16 height 5
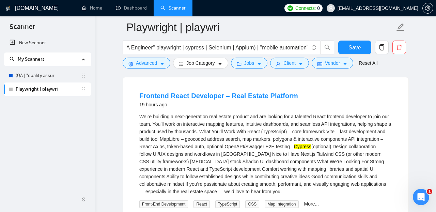
scroll to position [356, 0]
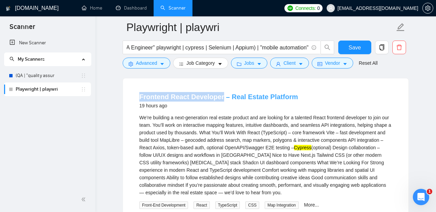
drag, startPoint x: 137, startPoint y: 103, endPoint x: 221, endPoint y: 102, distance: 84.1
click at [221, 102] on li "Frontend React Developer – Real Estate Platform 19 hours ago We’re building a n…" at bounding box center [265, 176] width 269 height 181
copy link "Frontend React Developer"
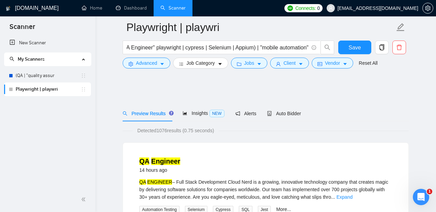
scroll to position [0, 467]
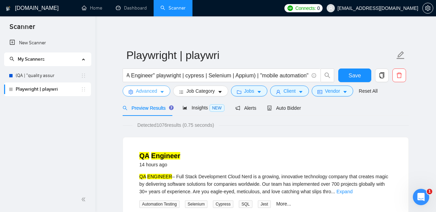
click at [163, 92] on icon "caret-down" at bounding box center [161, 92] width 3 height 2
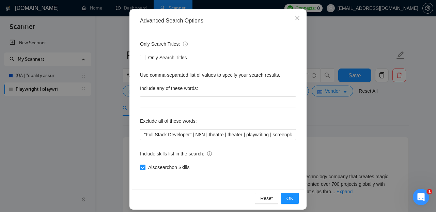
scroll to position [71, 0]
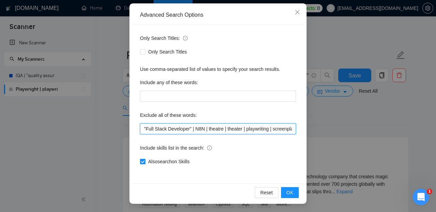
click at [144, 129] on input ""Full Stack Developer" | N8N | theatre | theater | playwriting | screenplay | s…" at bounding box center [218, 128] width 156 height 11
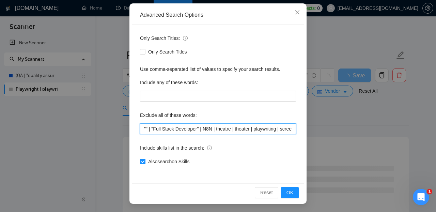
paste input "Frontend React Developer"
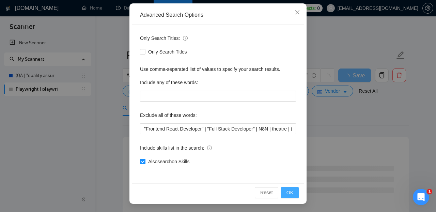
click at [289, 192] on span "OK" at bounding box center [289, 192] width 7 height 7
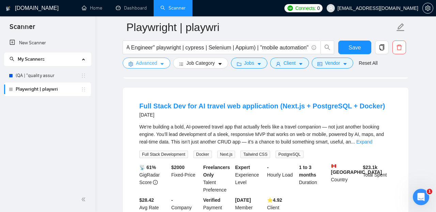
scroll to position [803, 0]
click at [380, 138] on div "We're building a bold, AI-powered travel app that actually feels like a travel …" at bounding box center [265, 134] width 253 height 22
click at [372, 143] on link "Expand" at bounding box center [364, 141] width 16 height 5
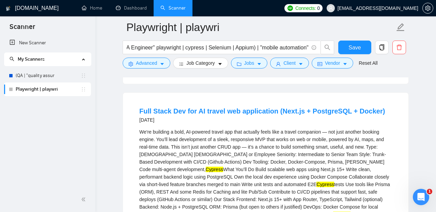
scroll to position [797, 0]
drag, startPoint x: 137, startPoint y: 113, endPoint x: 128, endPoint y: 108, distance: 9.6
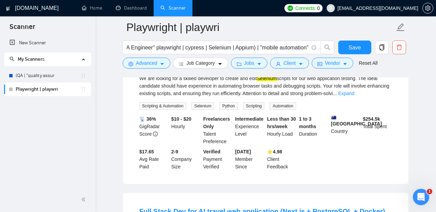
scroll to position [687, 0]
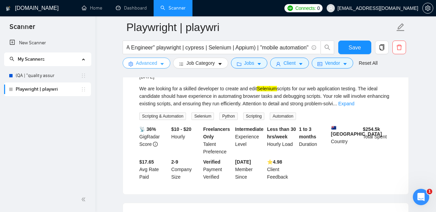
click at [163, 63] on icon "caret-down" at bounding box center [162, 64] width 5 height 5
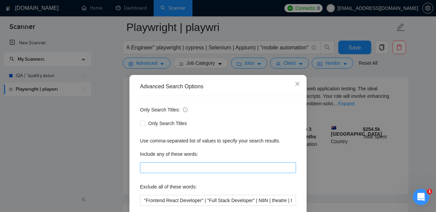
scroll to position [19, 0]
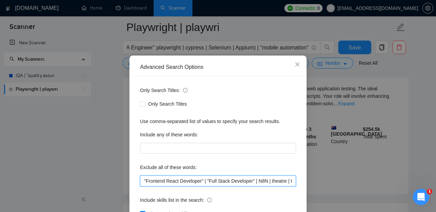
click at [203, 180] on input ""Frontend React Developer" | "Full Stack Developer" | N8N | theatre | theater |…" at bounding box center [218, 180] width 156 height 11
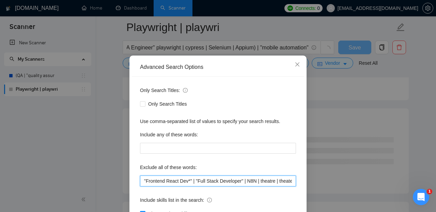
click at [245, 181] on input ""Frontend React Dev*" | "Full Stack Developer" | N8N | theatre | theater | play…" at bounding box center [218, 180] width 156 height 11
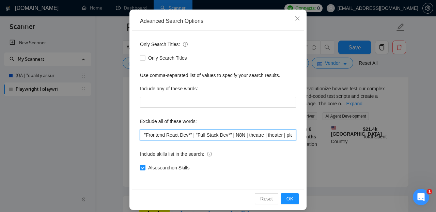
scroll to position [71, 0]
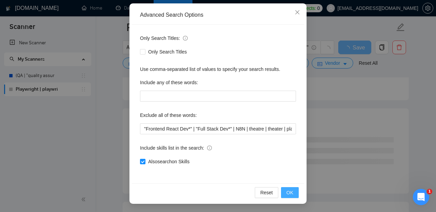
click at [292, 190] on span "OK" at bounding box center [289, 192] width 7 height 7
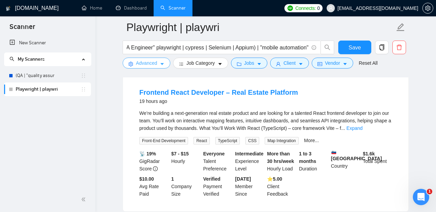
scroll to position [196, 0]
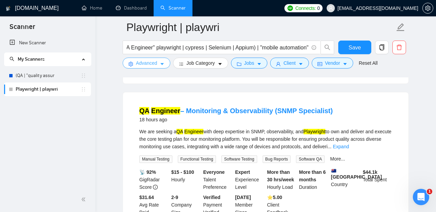
click at [163, 63] on icon "caret-down" at bounding box center [162, 64] width 5 height 5
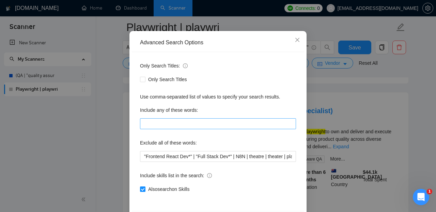
scroll to position [56, 0]
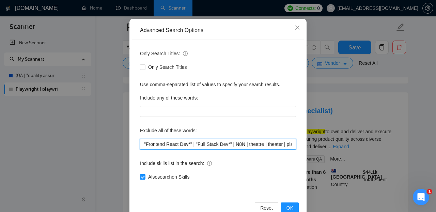
click at [146, 145] on input ""Frontend React Dev*" | "Full Stack Dev*" | N8N | theatre | theater | playwriti…" at bounding box center [218, 144] width 156 height 11
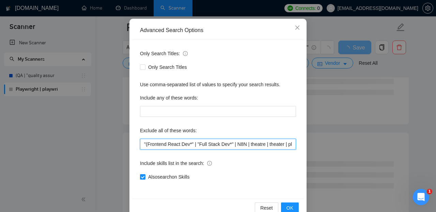
click at [194, 144] on input ""(Frontend React Dev*" | "Full Stack Dev*" | N8N | theatre | theater | playwrit…" at bounding box center [218, 144] width 156 height 11
click at [146, 145] on input ""(Frontend React Dev*) | "Full Stack Dev*" | N8N | theatre | theater | playwrit…" at bounding box center [218, 144] width 156 height 11
click at [199, 144] on input "(Frontend React Dev*) | "Full Stack Dev*" | N8N | theatre | theater | playwriti…" at bounding box center [218, 144] width 156 height 11
click at [232, 144] on input "(Frontend React Dev*) | (Full Stack Dev*" | N8N | theatre | theater | playwriti…" at bounding box center [218, 144] width 156 height 11
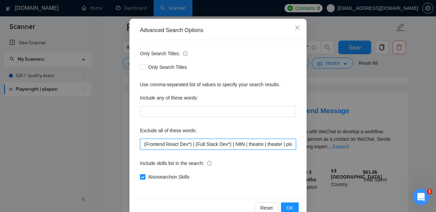
scroll to position [71, 0]
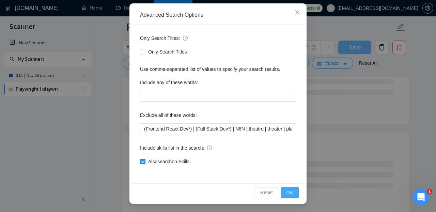
click at [294, 193] on button "OK" at bounding box center [290, 192] width 18 height 11
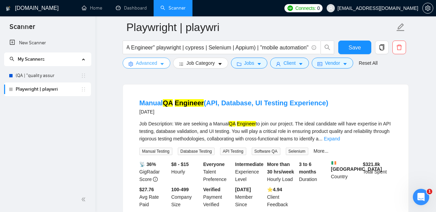
scroll to position [645, 0]
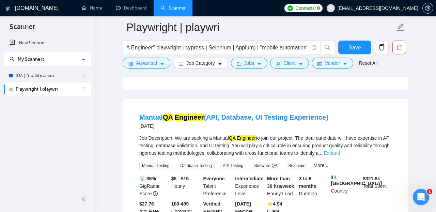
click at [340, 150] on link "Expand" at bounding box center [332, 152] width 16 height 5
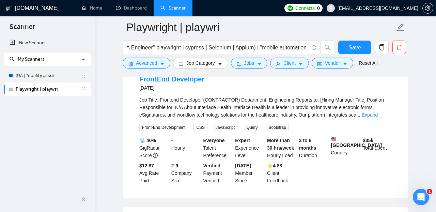
scroll to position [988, 0]
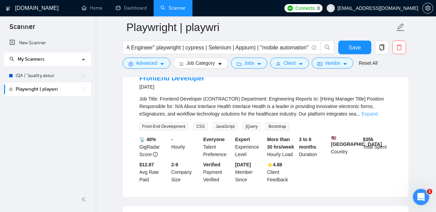
click at [375, 116] on link "Expand" at bounding box center [370, 113] width 16 height 5
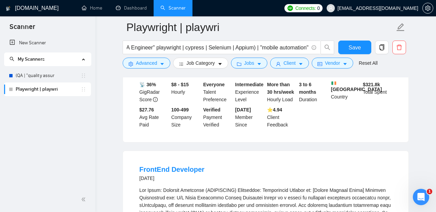
scroll to position [903, 0]
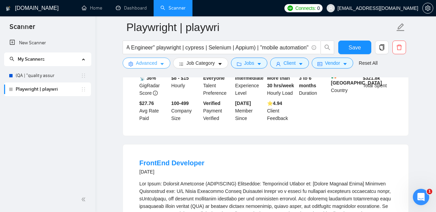
click at [161, 64] on icon "caret-down" at bounding box center [162, 64] width 5 height 5
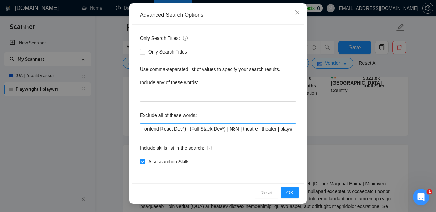
scroll to position [0, 0]
click at [144, 129] on input "(Frontend React Dev*) | (Full Stack Dev*) | N8N | theatre | theater | playwriti…" at bounding box center [218, 128] width 156 height 11
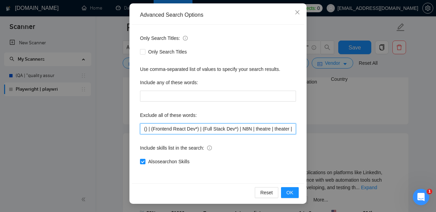
drag, startPoint x: 154, startPoint y: 129, endPoint x: 199, endPoint y: 126, distance: 46.0
click at [199, 126] on input "() | (Frontend React Dev*) | (Full Stack Dev*) | N8N | theatre | theater | play…" at bounding box center [218, 128] width 156 height 11
click at [146, 128] on input "() | (Frontend React Dev*) | (Full Stack Dev*) | N8N | theatre | theater | play…" at bounding box center [218, 128] width 156 height 11
paste input "Frontend React Dev*"
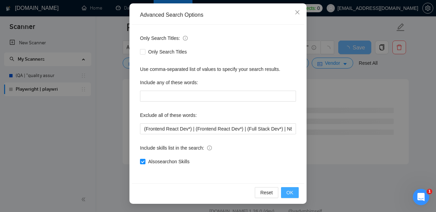
click at [289, 191] on span "OK" at bounding box center [289, 192] width 7 height 7
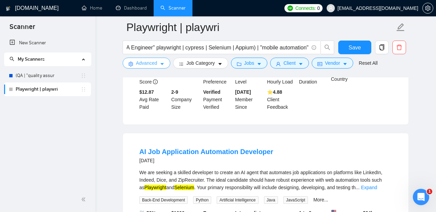
click at [163, 64] on icon "caret-down" at bounding box center [161, 64] width 3 height 2
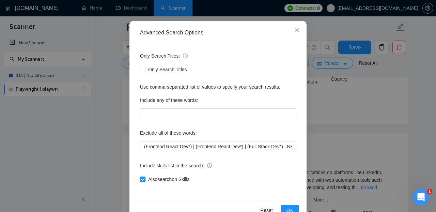
scroll to position [71, 0]
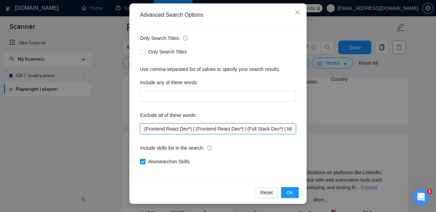
click at [173, 129] on input "(Frontend React Dev*) | (Frontend React Dev*) | (Full Stack Dev*) | N8N | theat…" at bounding box center [218, 128] width 156 height 11
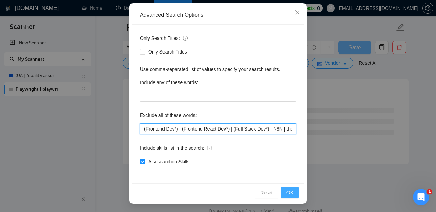
type input "(Frontend Dev*) | (Frontend React Dev*) | (Full Stack Dev*) | N8N | theatre | t…"
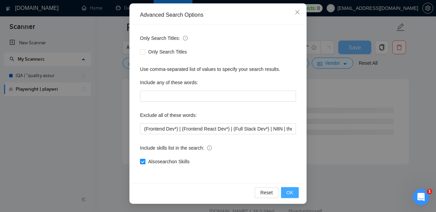
click at [289, 191] on span "OK" at bounding box center [289, 192] width 7 height 7
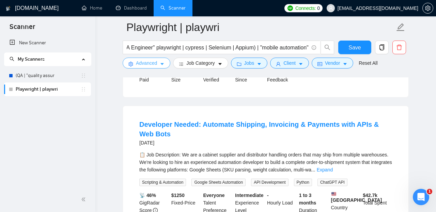
scroll to position [934, 0]
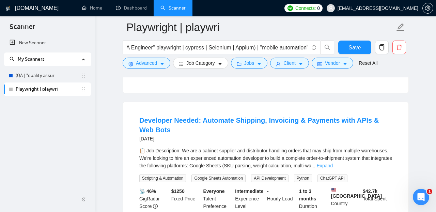
click at [333, 164] on link "Expand" at bounding box center [325, 165] width 16 height 5
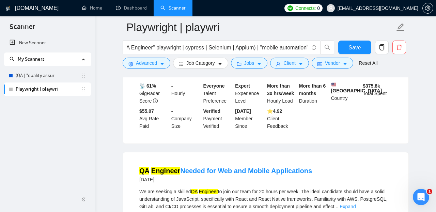
scroll to position [1394, 0]
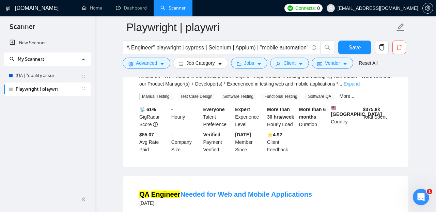
click at [359, 86] on link "Expand" at bounding box center [351, 83] width 16 height 5
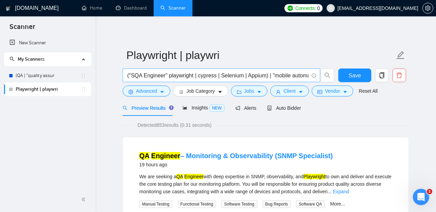
scroll to position [0, 467]
click at [255, 75] on input "("test automation" playwright | cypress | Selenium | Appium) | ("automation tes…" at bounding box center [218, 75] width 182 height 9
drag, startPoint x: 254, startPoint y: 75, endPoint x: 313, endPoint y: 81, distance: 59.2
click at [308, 80] on input "("test automation" playwright | cypress | Selenium | Appium) | ("automation tes…" at bounding box center [218, 75] width 182 height 9
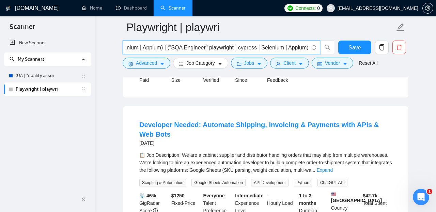
scroll to position [937, 0]
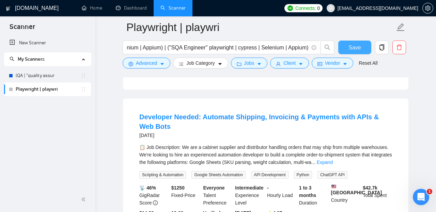
click at [358, 45] on span "Save" at bounding box center [354, 47] width 12 height 9
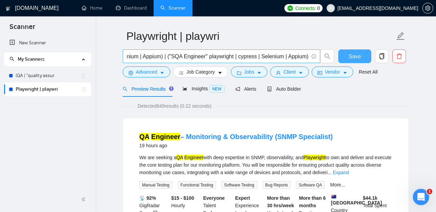
scroll to position [0, 412]
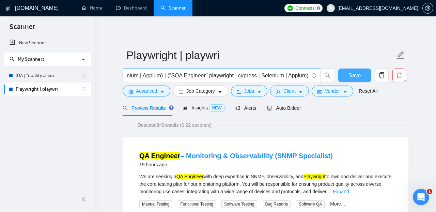
scroll to position [0, 412]
click at [308, 75] on input "("test automation" playwright | cypress | Selenium | Appium) | ("automation tes…" at bounding box center [218, 75] width 182 height 9
type input "("test automation" playwright | cypress | Selenium | Appium) | ("automation tes…"
click at [353, 77] on span "Save" at bounding box center [354, 75] width 12 height 9
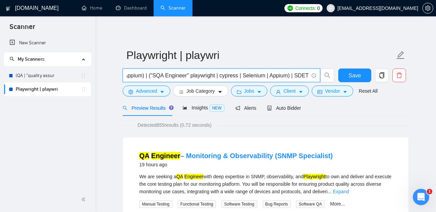
click at [205, 76] on input "("test automation" playwright | cypress | Selenium | Appium) | ("automation tes…" at bounding box center [218, 75] width 182 height 9
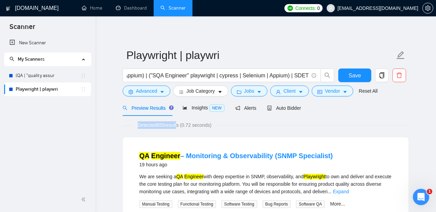
drag, startPoint x: 138, startPoint y: 125, endPoint x: 179, endPoint y: 126, distance: 41.5
click at [179, 126] on span "Detected 855 results (0.72 seconds)" at bounding box center [174, 124] width 83 height 7
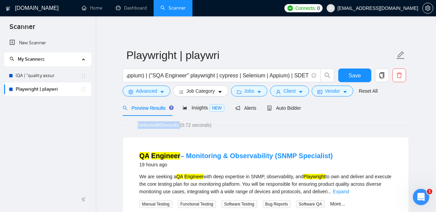
copy span "Detected 855 results"
drag, startPoint x: 173, startPoint y: 166, endPoint x: 140, endPoint y: 166, distance: 32.3
click at [140, 166] on div "19 hours ago" at bounding box center [235, 164] width 193 height 8
copy div "19 hours ago"
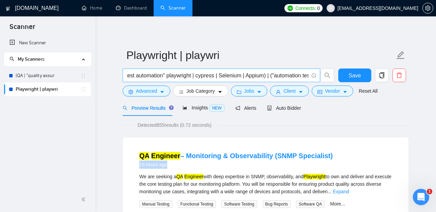
scroll to position [0, 0]
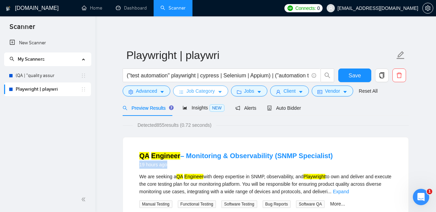
click at [217, 94] on button "Job Category" at bounding box center [200, 90] width 55 height 11
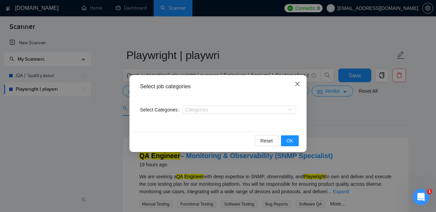
click at [297, 84] on icon "close" at bounding box center [296, 83] width 5 height 5
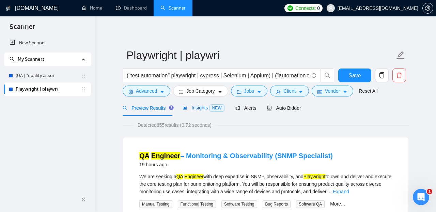
click at [205, 106] on span "Insights NEW" at bounding box center [203, 107] width 42 height 5
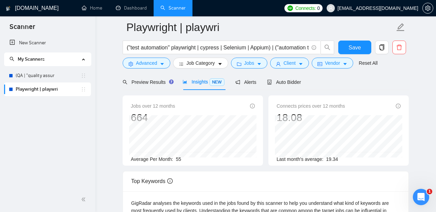
scroll to position [31, 0]
drag, startPoint x: 188, startPoint y: 159, endPoint x: 129, endPoint y: 158, distance: 59.6
click at [131, 158] on div "Average Per Month: 55" at bounding box center [193, 159] width 124 height 7
copy div "Average Per Month: 55"
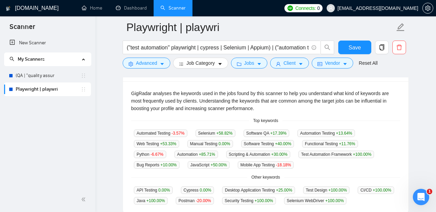
scroll to position [141, 0]
drag, startPoint x: 347, startPoint y: 134, endPoint x: 305, endPoint y: 133, distance: 41.5
click at [305, 133] on div "Automation Testing +13.64 %" at bounding box center [325, 133] width 63 height 8
copy span "Automation Testing"
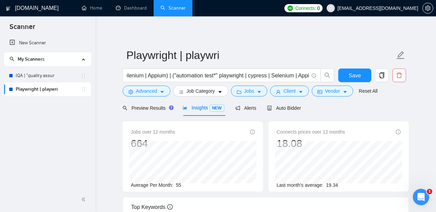
scroll to position [0, 102]
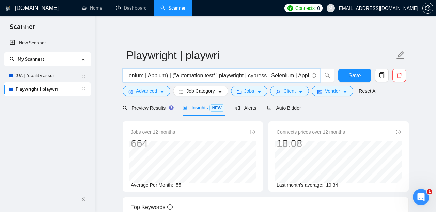
click at [234, 76] on input "("test automation" playwright | cypress | Selenium | Appium) | ("automation tes…" at bounding box center [218, 75] width 182 height 9
click at [177, 75] on input "("test automation" playwright | cypress | Selenium | Appium) | ("automation tes…" at bounding box center [218, 75] width 182 height 9
drag, startPoint x: 177, startPoint y: 75, endPoint x: 286, endPoint y: 79, distance: 109.3
click at [286, 79] on input "("test automation" playwright | cypress | Selenium | Appium) | ("automation tes…" at bounding box center [218, 75] width 182 height 9
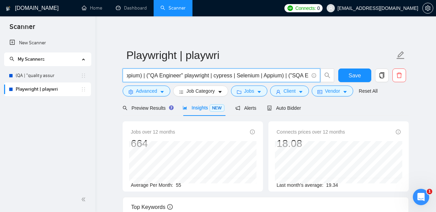
scroll to position [0, 430]
click at [309, 75] on span "("test automation" playwright | cypress | Selenium | Appium) | ("automation tes…" at bounding box center [221, 75] width 197 height 14
drag, startPoint x: 296, startPoint y: 76, endPoint x: 311, endPoint y: 76, distance: 15.3
click at [308, 76] on input "("test automation" playwright | cypress | Selenium | Appium) | ("automation tes…" at bounding box center [218, 75] width 182 height 9
paste input "("automation test*" playwright | cypress | Selenium | Appium) |"
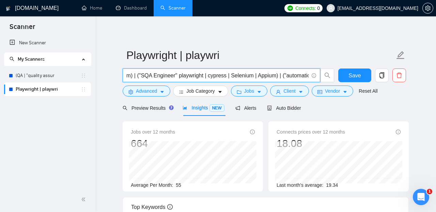
scroll to position [0, 569]
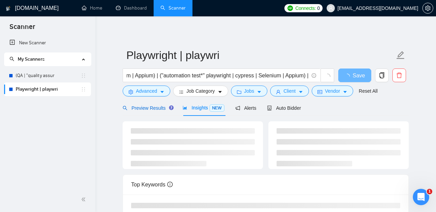
click at [155, 110] on span "Preview Results" at bounding box center [147, 107] width 49 height 5
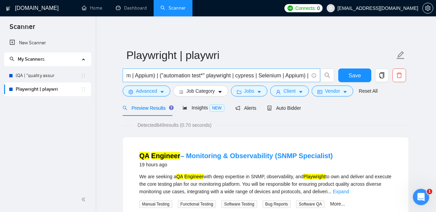
click at [200, 77] on input "("test automation" playwright | cypress | Selenium | Appium) | ("automation tes…" at bounding box center [218, 75] width 182 height 9
click at [170, 76] on input "("test automation" playwright | cypress | Selenium | Appium) | ("automation tes…" at bounding box center [218, 75] width 182 height 9
click at [205, 109] on span "Insights NEW" at bounding box center [203, 107] width 42 height 5
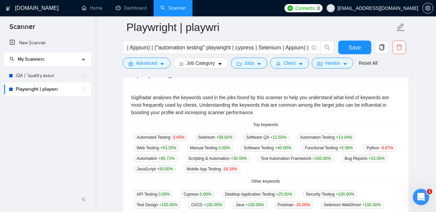
scroll to position [137, 0]
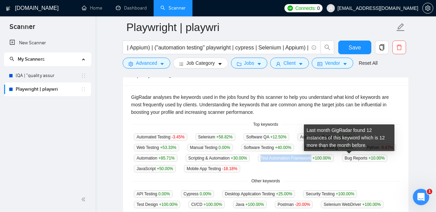
drag, startPoint x: 365, startPoint y: 159, endPoint x: 310, endPoint y: 161, distance: 54.5
click at [310, 161] on span "Test Automation Framework +100.00 %" at bounding box center [296, 157] width 76 height 7
copy span "Test Automation Framework"
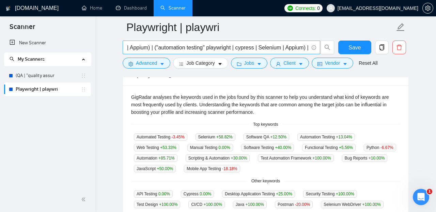
click at [309, 48] on span "("test automation" playwright | cypress | Selenium | Appium) | ("automation tes…" at bounding box center [221, 48] width 197 height 14
click at [304, 51] on input "("test automation" playwright | cypress | Selenium | Appium) | ("automation tes…" at bounding box center [218, 47] width 182 height 9
paste input "("automation testing" playwright | cypress | Selenium | Appium) |"
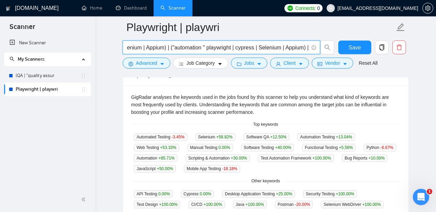
scroll to position [0, 716]
click at [303, 50] on input "("test automation" playwright | cypress | Selenium | Appium) | ("automation tes…" at bounding box center [218, 47] width 182 height 9
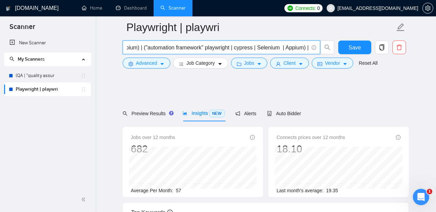
scroll to position [0, 743]
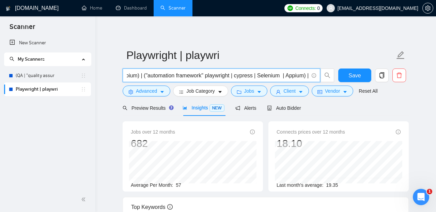
drag, startPoint x: 308, startPoint y: 76, endPoint x: 138, endPoint y: 75, distance: 169.9
click at [138, 75] on input "("test automation" playwright | cypress | Selenium | Appium) | ("automation tes…" at bounding box center [218, 75] width 182 height 9
click at [308, 76] on input "("test automation" playwright | cypress | Selenium | Appium) | ("automation tes…" at bounding box center [218, 75] width 182 height 9
paste input "("automation framework" playwright | cypress | Selenium | Appium) |"
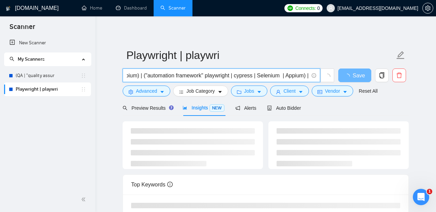
click at [143, 75] on input "("test automation" playwright | cypress | Selenium | Appium) | ("automation tes…" at bounding box center [218, 75] width 182 height 9
click at [308, 75] on input "("test automation" playwright | cypress | Selenium | Appium) | ("automation tes…" at bounding box center [218, 75] width 182 height 9
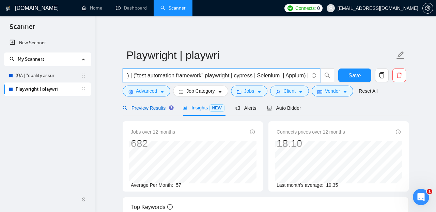
click at [159, 106] on span "Preview Results" at bounding box center [147, 107] width 49 height 5
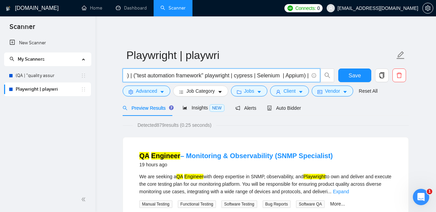
click at [308, 77] on input "("test automation" playwright | cypress | Selenium | Appium) | ("automation tes…" at bounding box center [218, 75] width 182 height 9
paste input "("automation framework" playwright | cypress | Selenium | Appium) |"
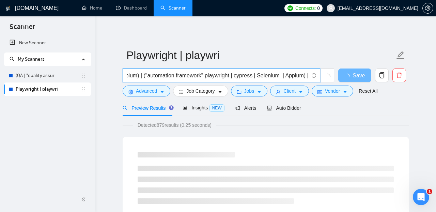
click at [144, 76] on input "("test automation" playwright | cypress | Selenium | Appium) | ("automation tes…" at bounding box center [218, 75] width 182 height 9
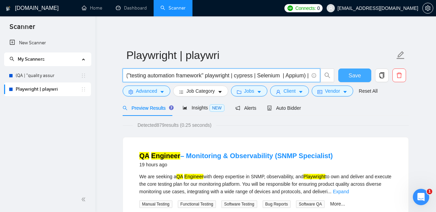
type input "("test automation" playwright | cypress | Selenium | Appium) | ("automation tes…"
click at [354, 79] on span "Save" at bounding box center [354, 75] width 12 height 9
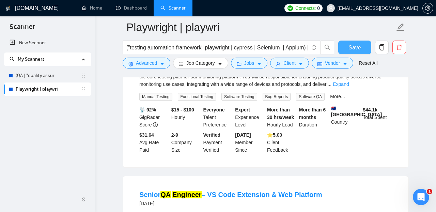
scroll to position [101, 0]
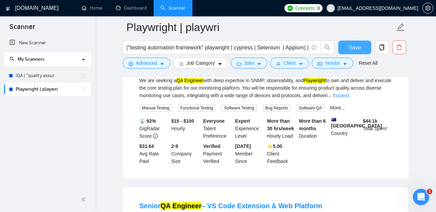
click at [357, 50] on span "Save" at bounding box center [354, 47] width 12 height 9
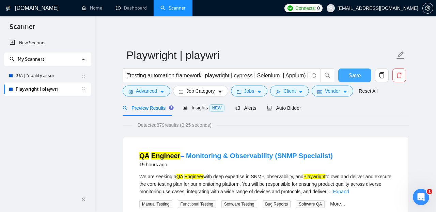
scroll to position [0, 1095]
